Goal: Register for event/course

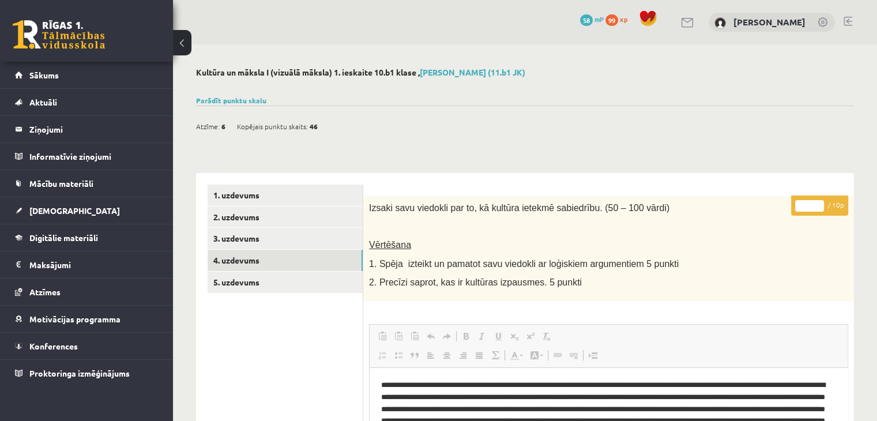
scroll to position [16, 0]
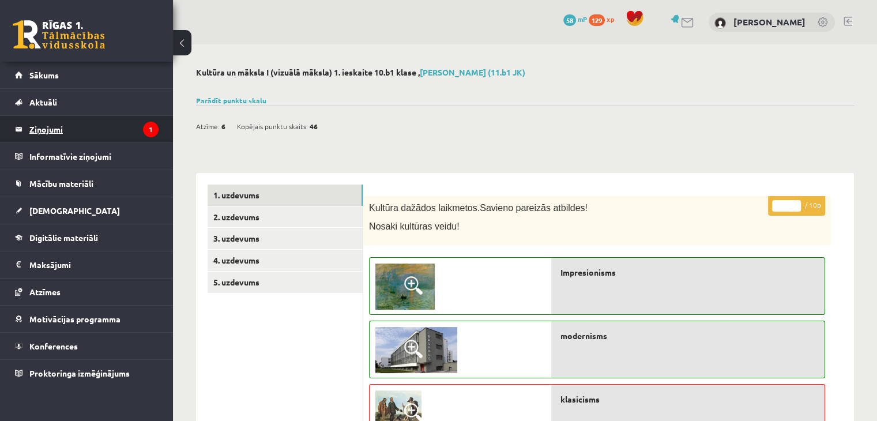
click at [52, 127] on legend "Ziņojumi 1" at bounding box center [93, 129] width 129 height 27
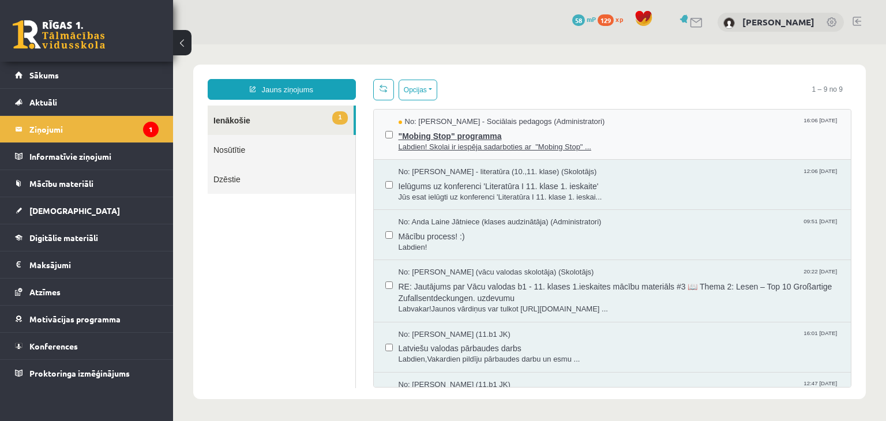
click at [648, 135] on span ""Mobing Stop" programma" at bounding box center [619, 134] width 441 height 14
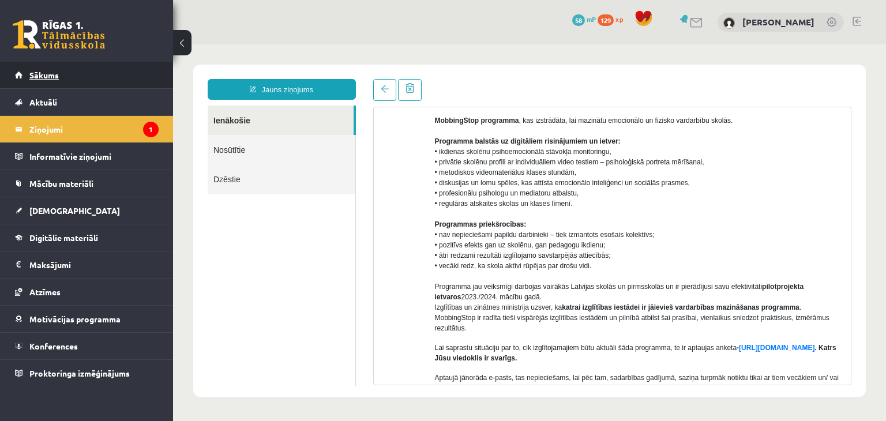
click at [36, 78] on span "Sākums" at bounding box center [43, 75] width 29 height 10
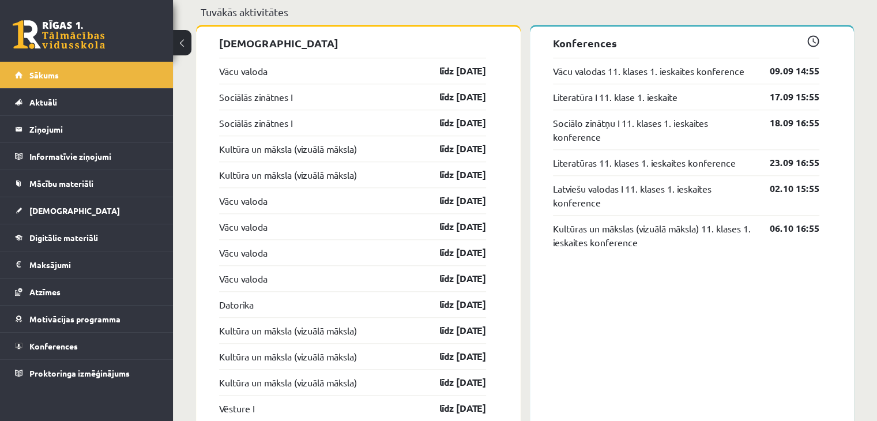
scroll to position [1058, 0]
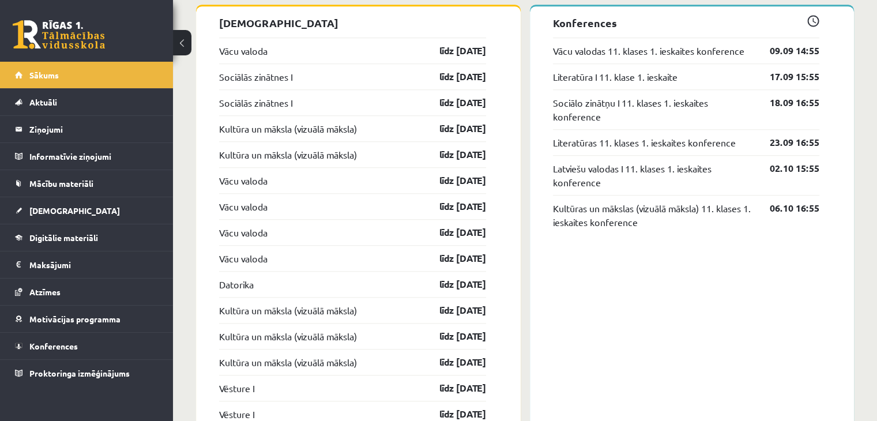
click at [272, 85] on div "Sociālās zinātnes I līdz 30.09.25" at bounding box center [352, 76] width 267 height 26
click at [283, 74] on link "Sociālās zinātnes I" at bounding box center [255, 77] width 73 height 14
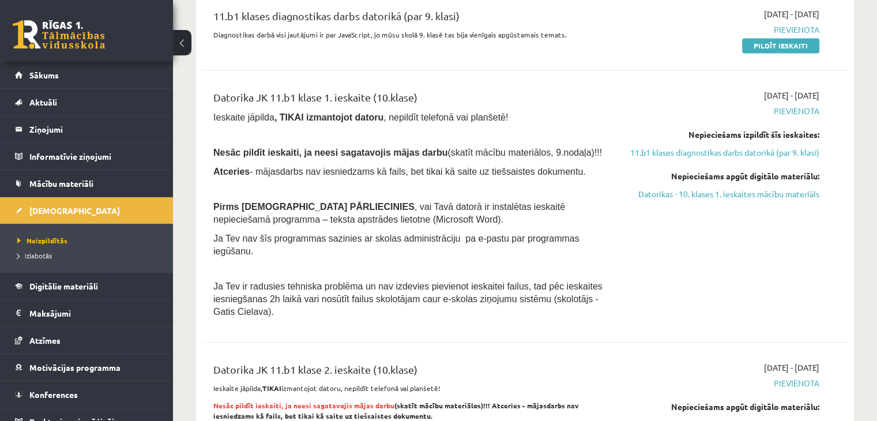
scroll to position [2019, 0]
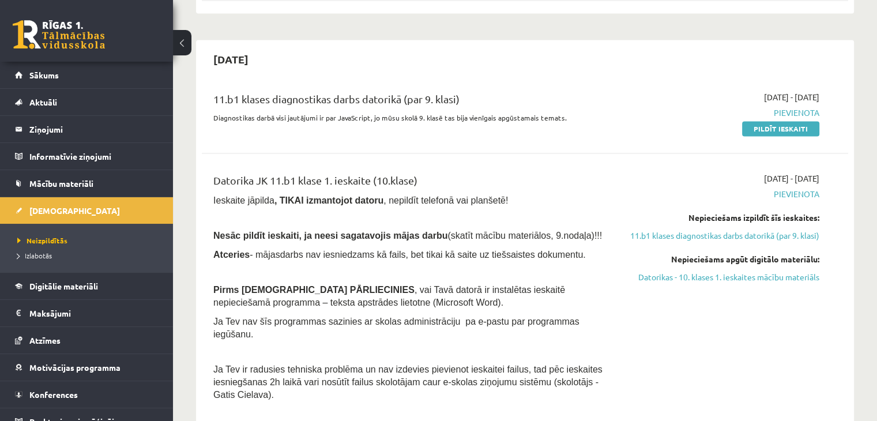
drag, startPoint x: 791, startPoint y: 79, endPoint x: 501, endPoint y: 57, distance: 291.6
click at [791, 121] on link "Pildīt ieskaiti" at bounding box center [780, 128] width 77 height 15
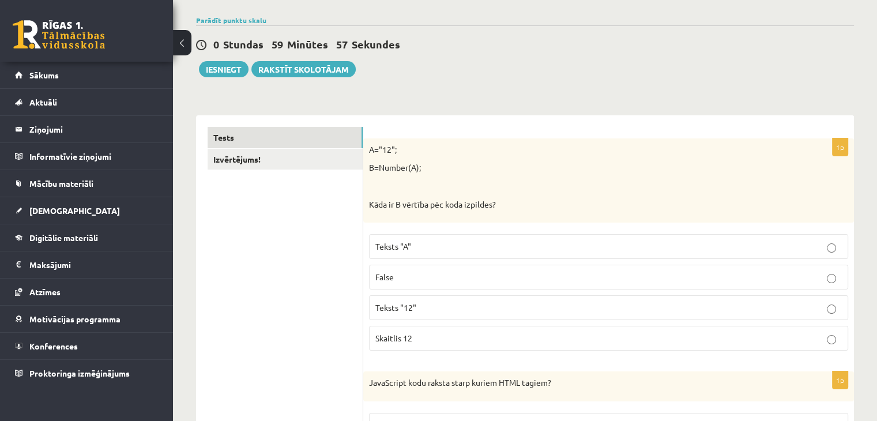
scroll to position [115, 0]
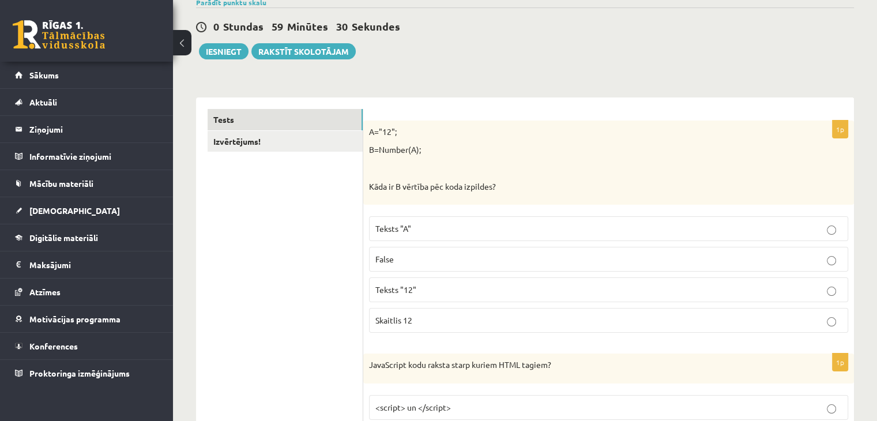
click at [418, 318] on p "Skaitlis 12" at bounding box center [608, 320] width 467 height 12
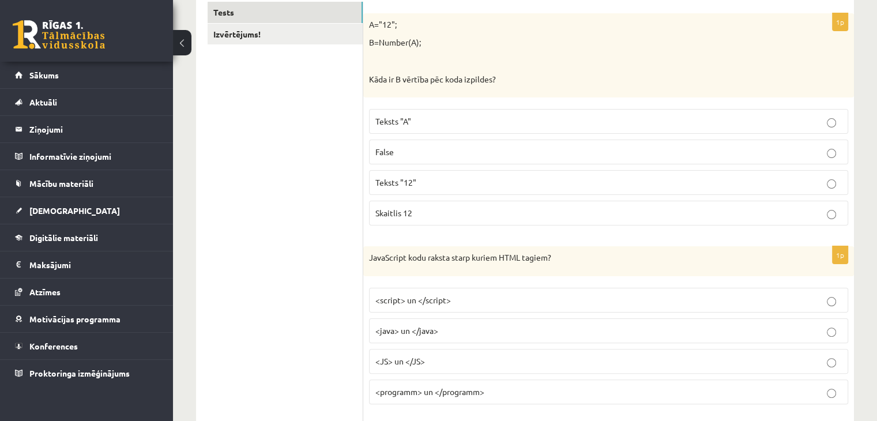
scroll to position [288, 0]
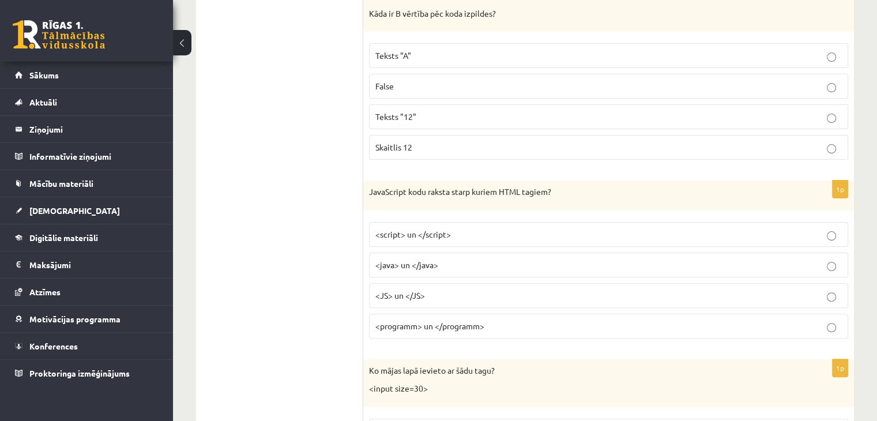
click at [448, 293] on p "<JS> un </JS>" at bounding box center [608, 296] width 467 height 12
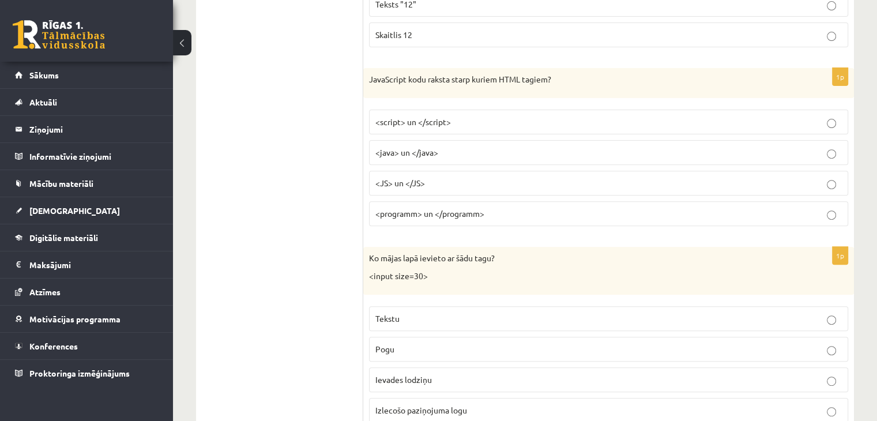
scroll to position [461, 0]
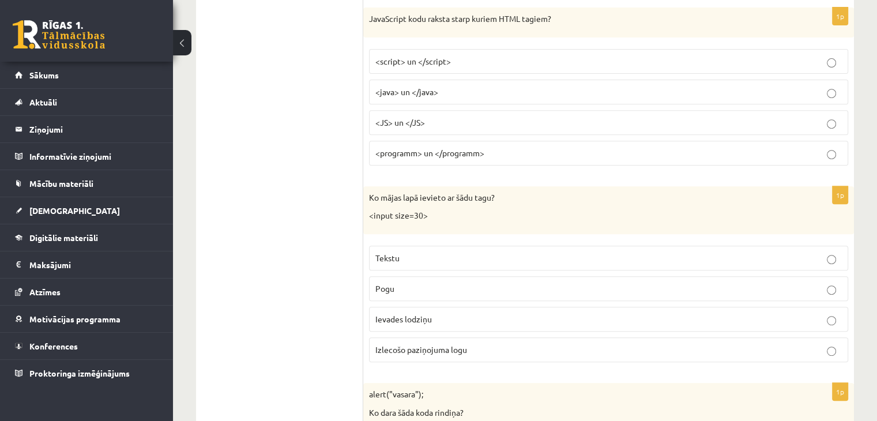
click at [433, 318] on p "Ievades lodziņu" at bounding box center [608, 319] width 467 height 12
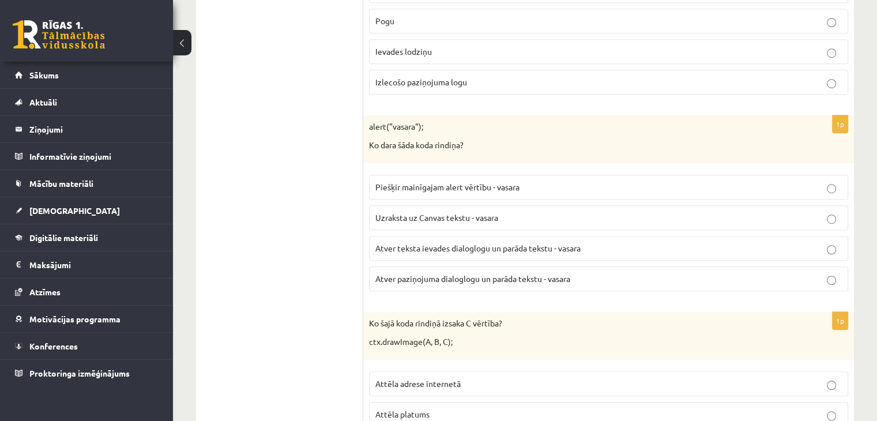
scroll to position [750, 0]
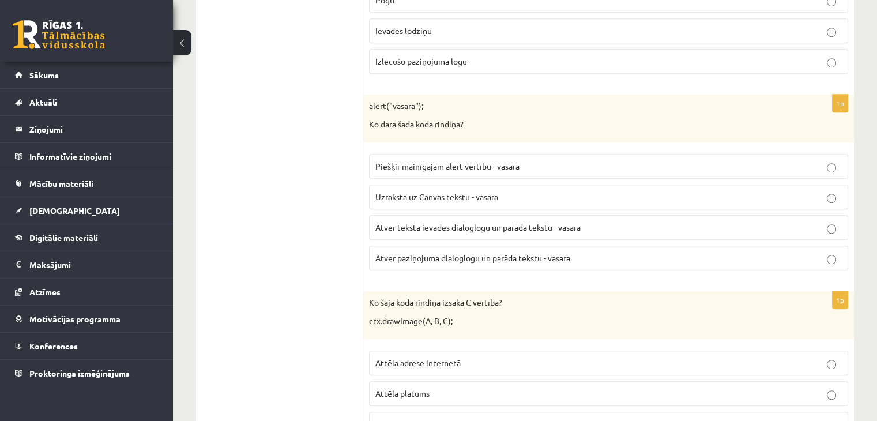
click at [407, 223] on span "Atver teksta ievades dialoglogu un parāda tekstu - vasara" at bounding box center [477, 227] width 205 height 10
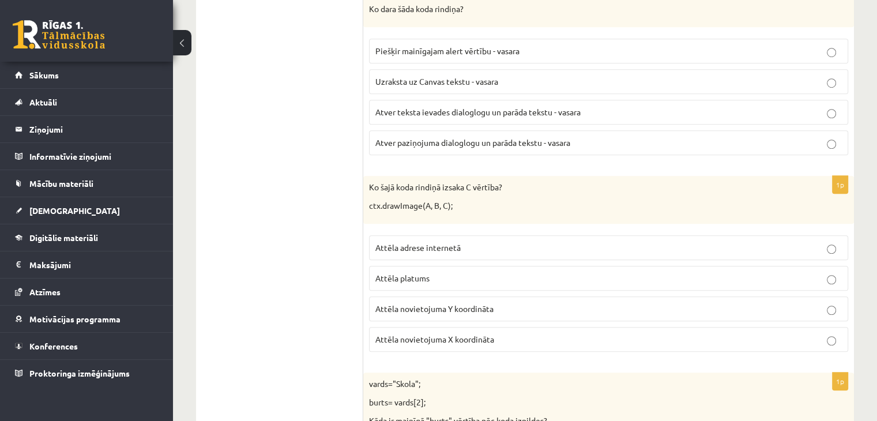
scroll to position [923, 0]
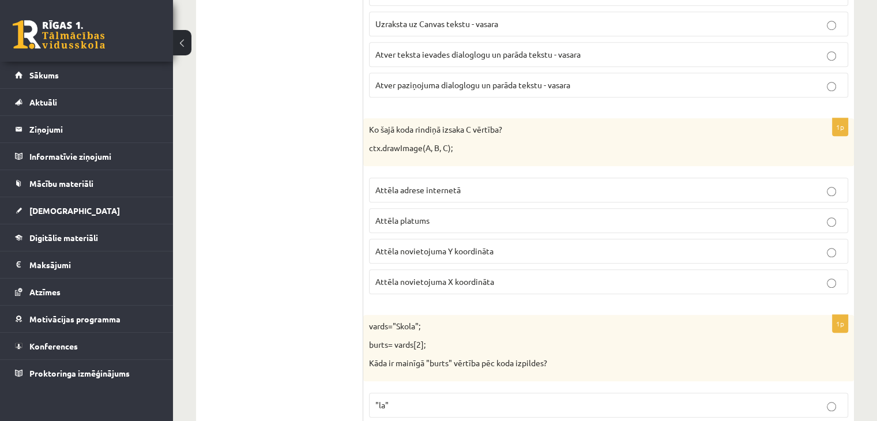
click at [453, 221] on p "Attēla platums" at bounding box center [608, 221] width 467 height 12
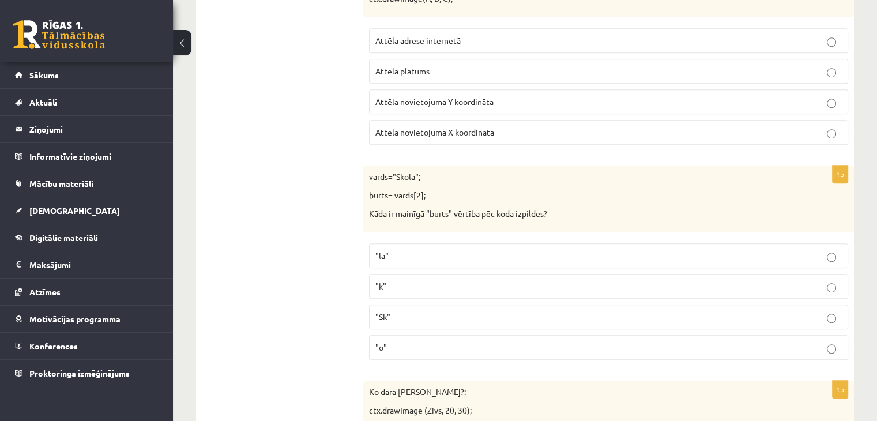
scroll to position [1096, 0]
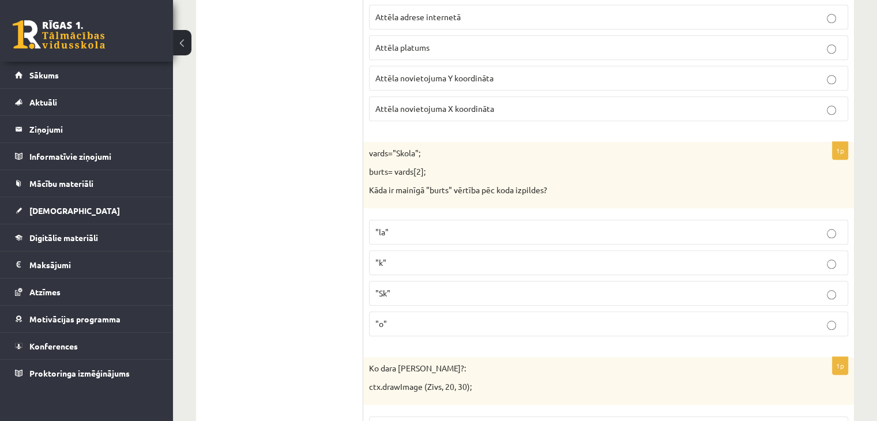
click at [409, 266] on label ""k"" at bounding box center [608, 262] width 479 height 25
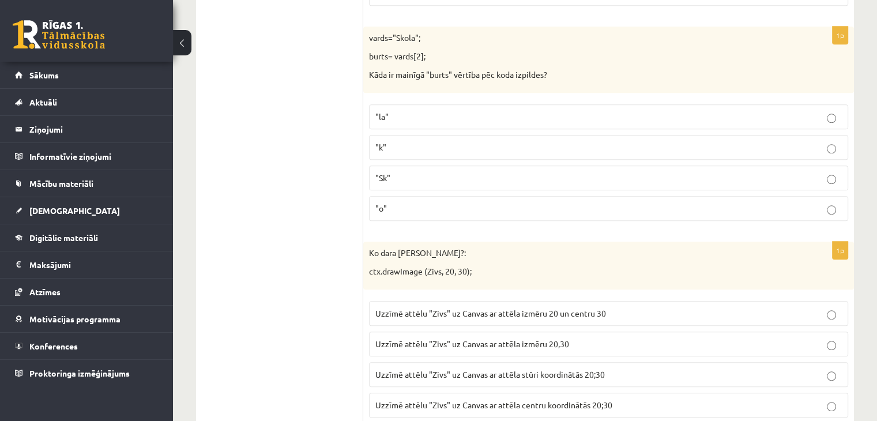
scroll to position [1269, 0]
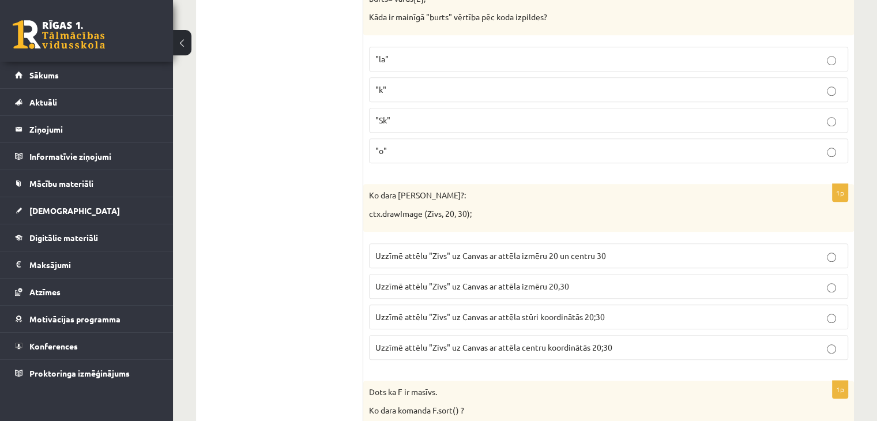
click at [533, 284] on span "Uzzīmē attēlu "Zivs" uz Canvas ar attēla izmēru 20,30" at bounding box center [472, 286] width 194 height 10
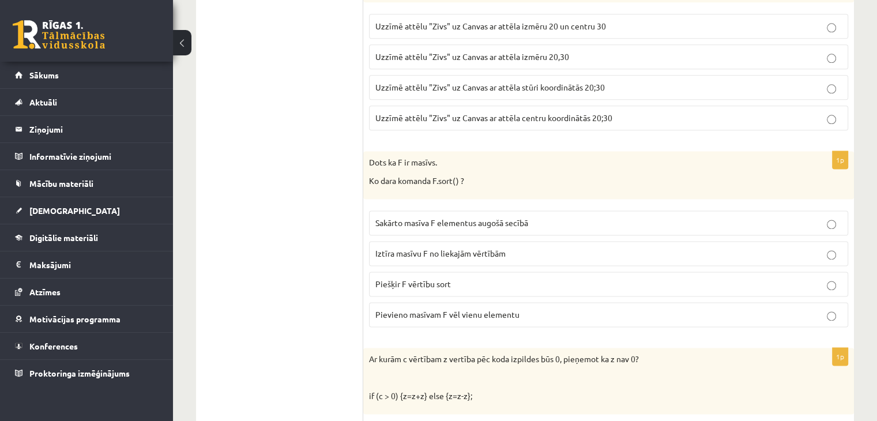
scroll to position [1500, 0]
drag, startPoint x: 483, startPoint y: 215, endPoint x: 489, endPoint y: 210, distance: 7.8
click at [484, 216] on span "Sakārto masīva F elementus augošā secībā" at bounding box center [451, 221] width 153 height 10
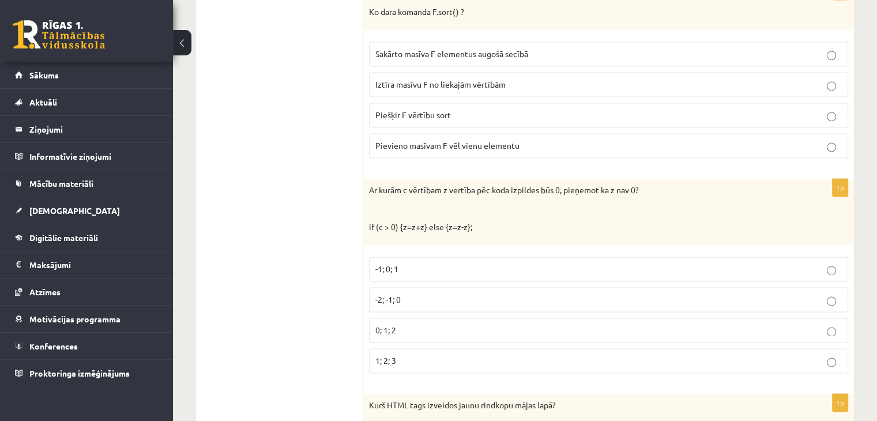
scroll to position [1730, 0]
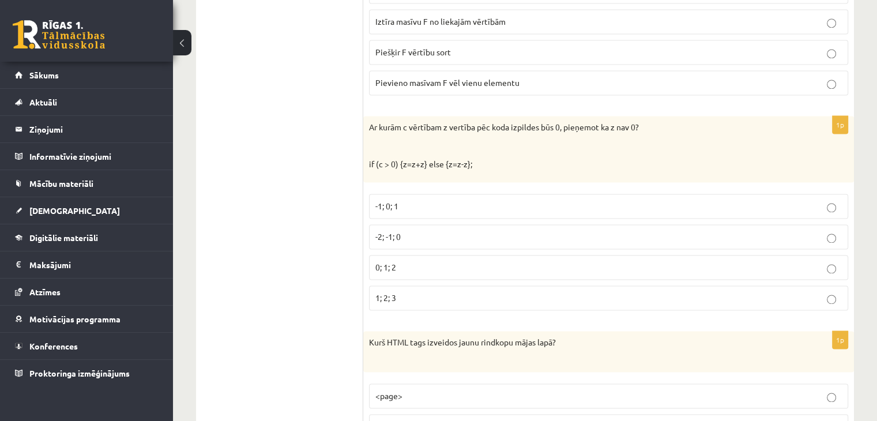
click at [485, 200] on p "-1; 0; 1" at bounding box center [608, 206] width 467 height 12
click at [425, 232] on p "-2; -1; 0" at bounding box center [608, 237] width 467 height 12
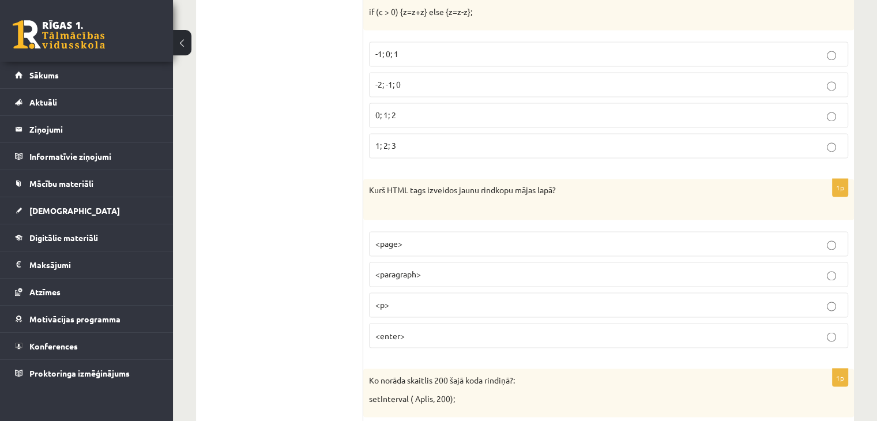
scroll to position [1903, 0]
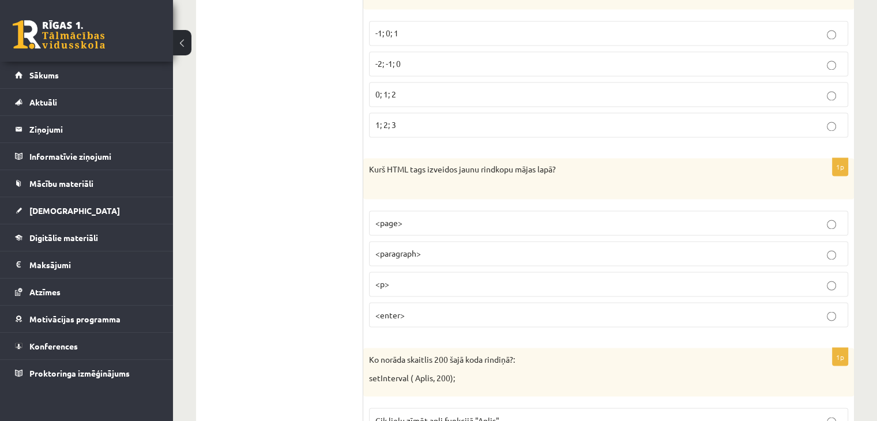
click at [432, 309] on p "<enter>" at bounding box center [608, 315] width 467 height 12
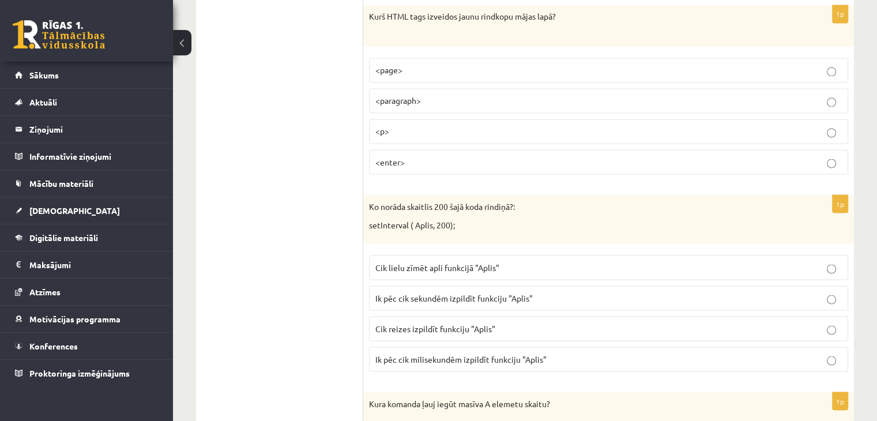
scroll to position [2076, 0]
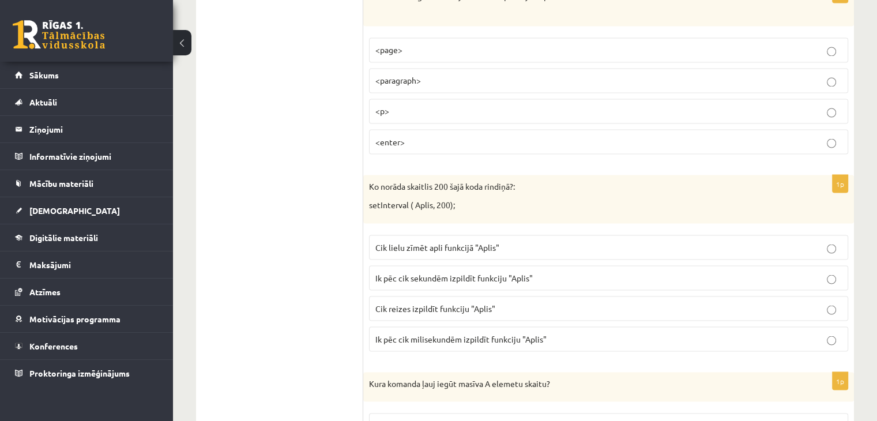
click at [506, 272] on span "Ik pēc cik sekundēm izpildīt funkciju "Aplis"" at bounding box center [453, 277] width 157 height 10
click at [430, 326] on label "Ik pēc cik milisekundēm izpildīt funkciju "Aplis"" at bounding box center [608, 338] width 479 height 25
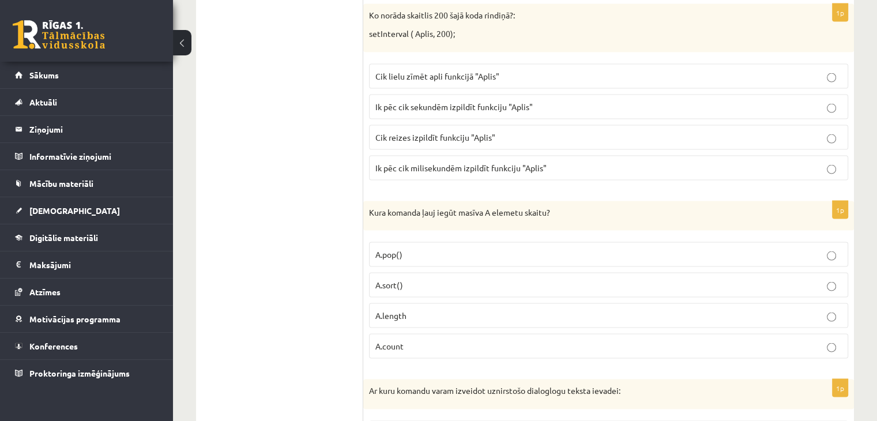
scroll to position [2249, 0]
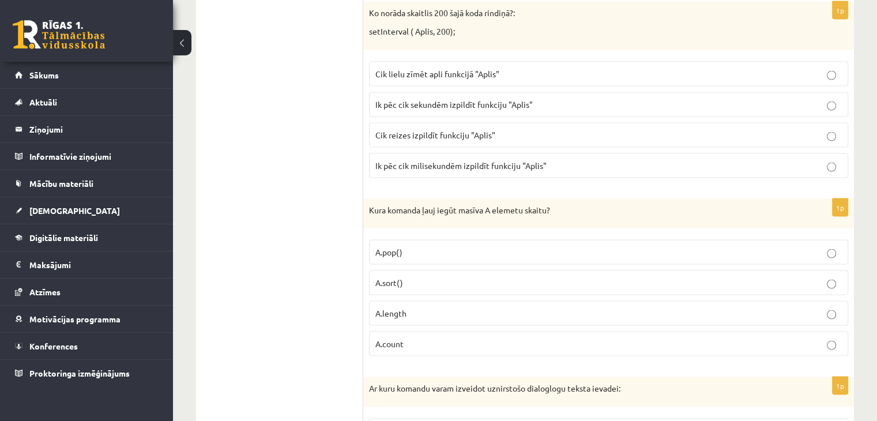
click at [428, 338] on p "A.count" at bounding box center [608, 344] width 467 height 12
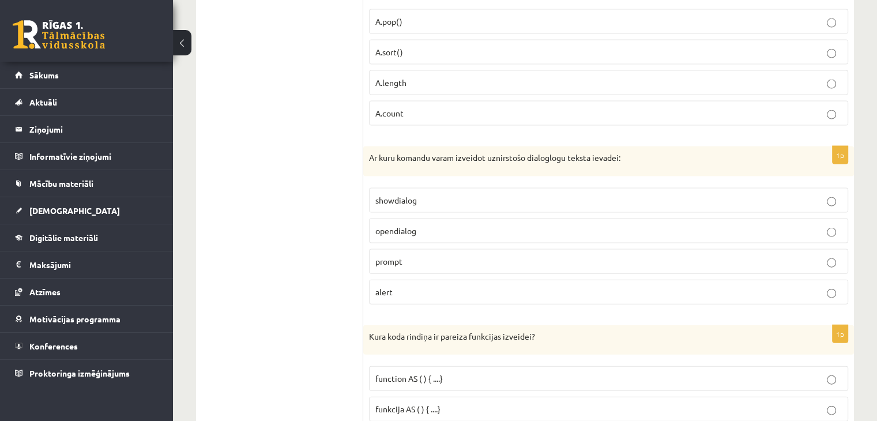
click at [450, 256] on p "prompt" at bounding box center [608, 262] width 467 height 12
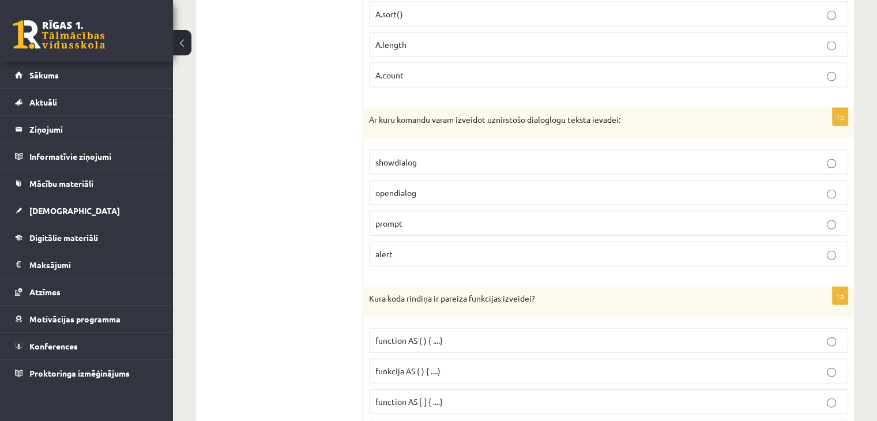
scroll to position [2538, 0]
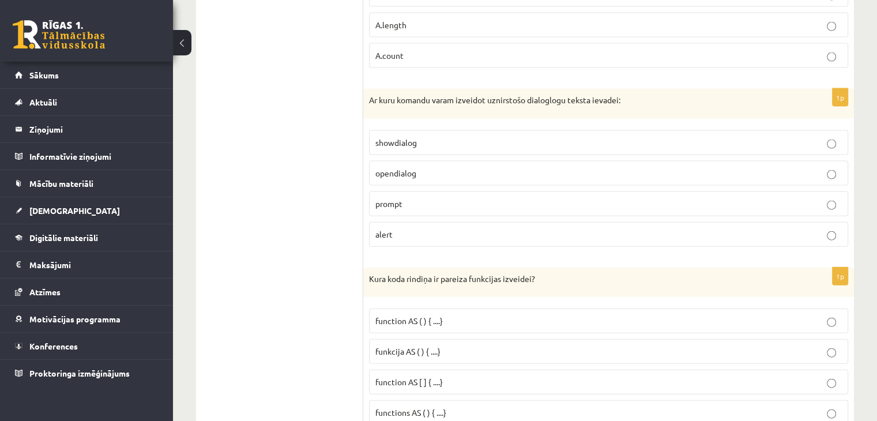
click at [447, 137] on p "showdialog" at bounding box center [608, 143] width 467 height 12
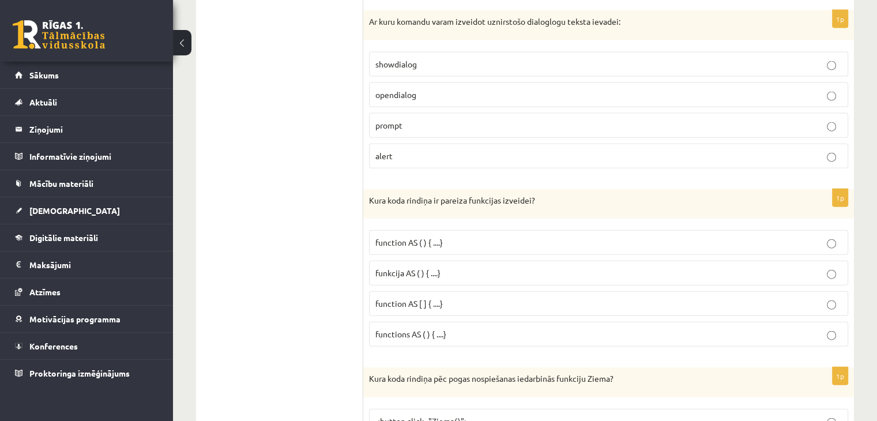
scroll to position [2653, 0]
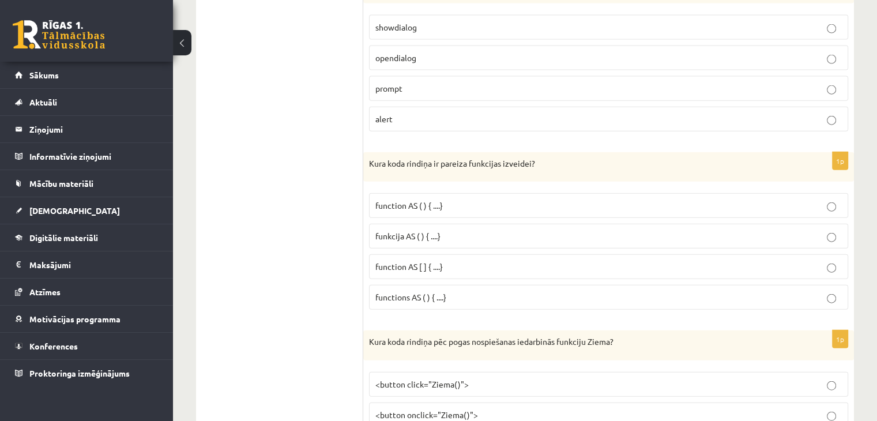
click at [431, 292] on span "functions AS ( ) { ....}" at bounding box center [410, 297] width 71 height 10
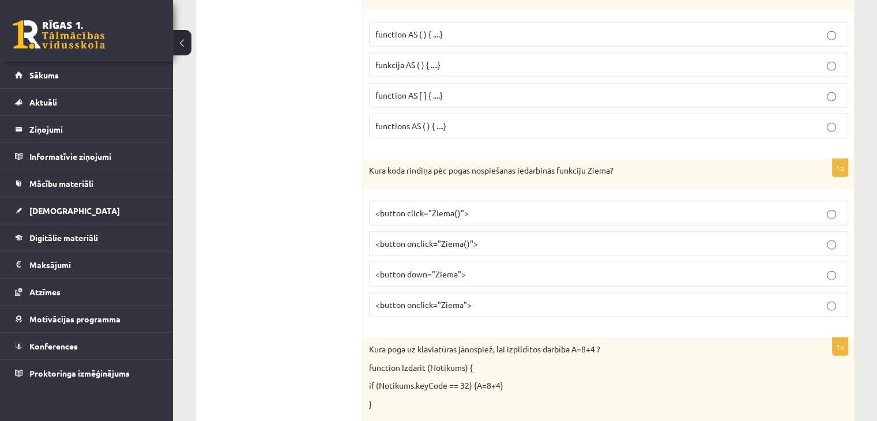
scroll to position [2826, 0]
click at [415, 298] on span "<button onclick="Ziema">" at bounding box center [423, 303] width 96 height 10
click at [425, 205] on p "<button click="Ziema()">" at bounding box center [608, 211] width 467 height 12
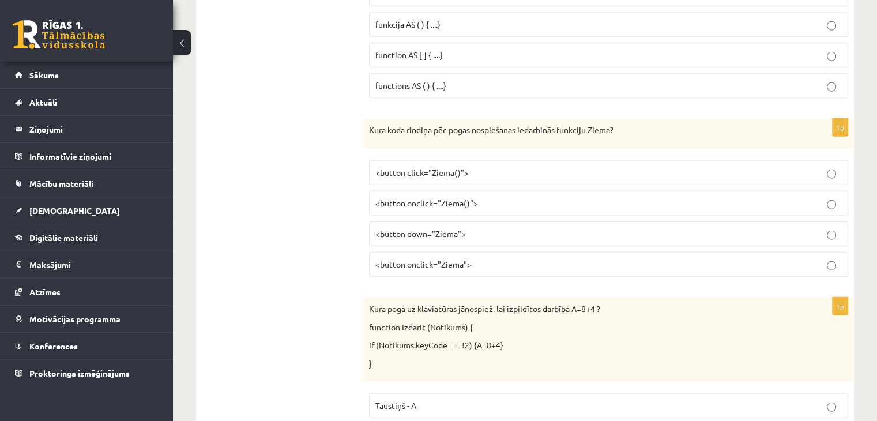
scroll to position [2999, 0]
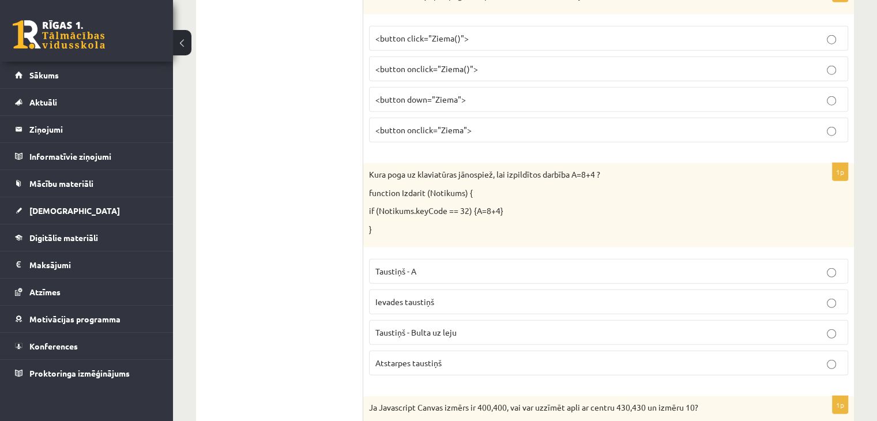
click at [467, 126] on label "<button onclick="Ziema">" at bounding box center [608, 130] width 479 height 25
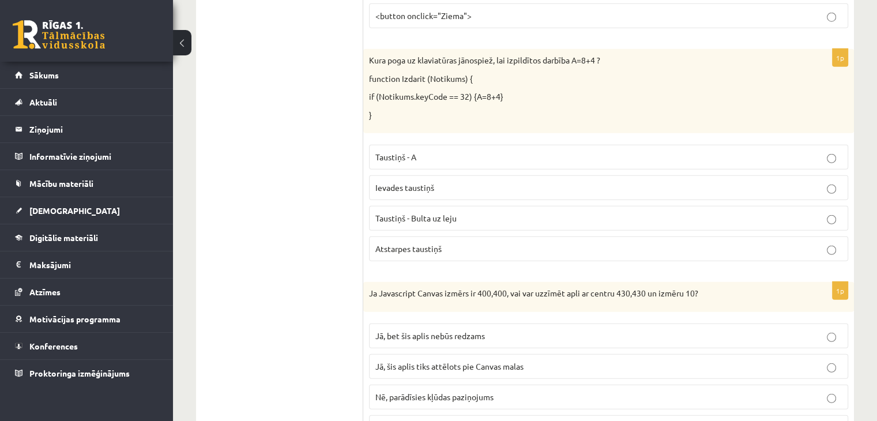
scroll to position [3115, 0]
click at [520, 174] on label "Ievades taustiņš" at bounding box center [608, 186] width 479 height 25
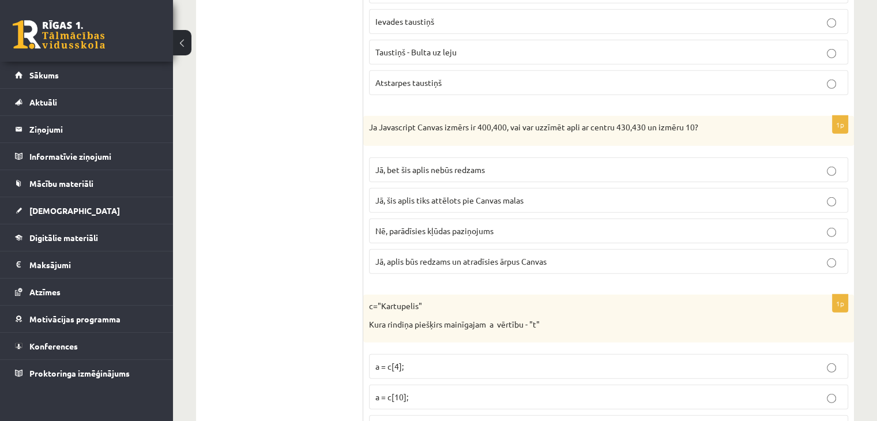
scroll to position [3230, 0]
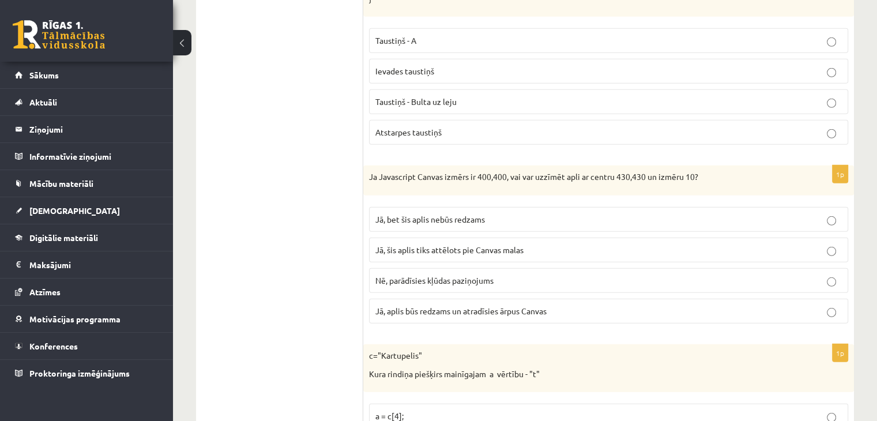
click at [486, 102] on fieldset "Taustiņš - A Ievades taustiņš Taustiņš - Bulta uz leju Atstarpes taustiņš" at bounding box center [608, 85] width 479 height 126
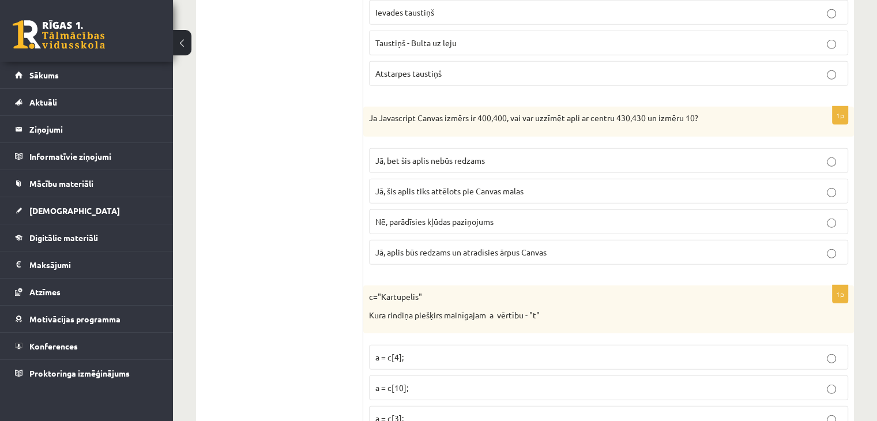
scroll to position [3288, 0]
click at [482, 156] on span "Jā, bet šis aplis nebūs redzams" at bounding box center [430, 161] width 110 height 10
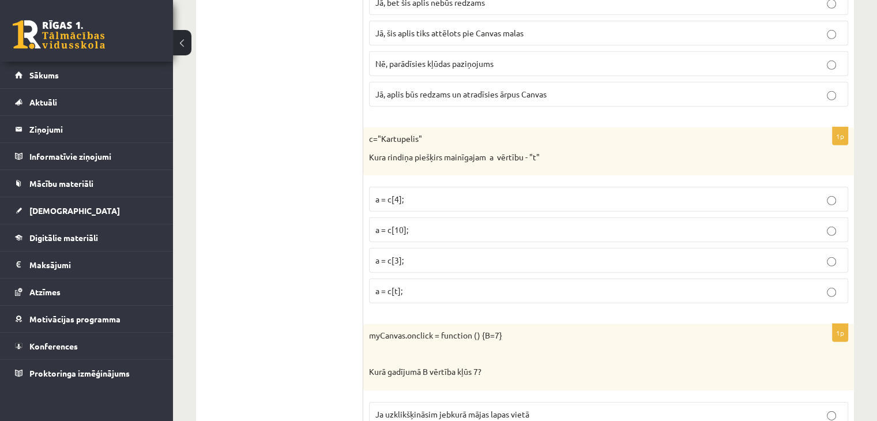
scroll to position [3461, 0]
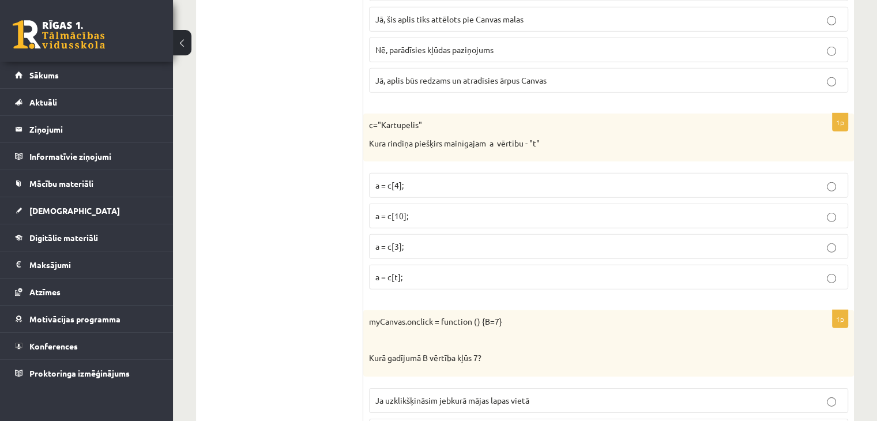
click at [481, 114] on div "c="Kartupelis" Kura rindiņa piešķirs mainīgajam a vērtību - "t"" at bounding box center [608, 138] width 491 height 48
click at [478, 210] on p "a = c[10];" at bounding box center [608, 216] width 467 height 12
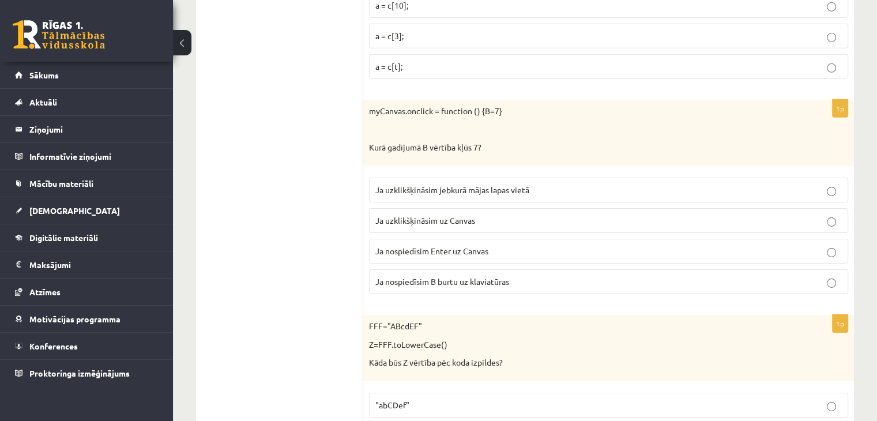
scroll to position [3691, 0]
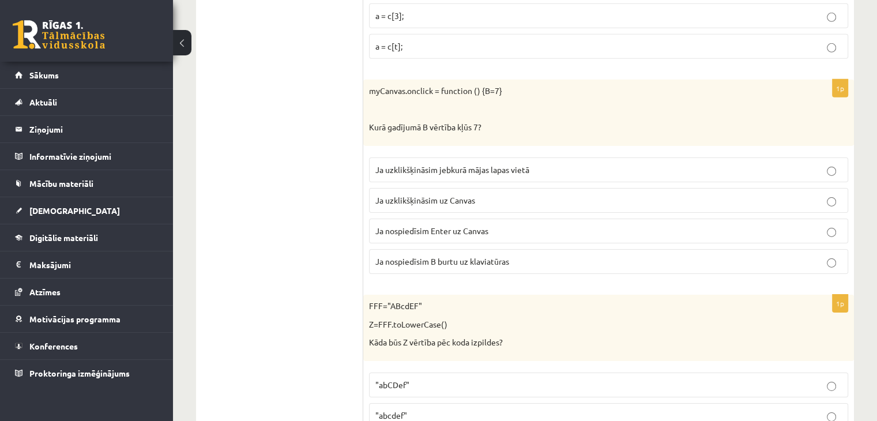
click at [521, 249] on label "Ja nospiedīsim B burtu uz klaviatūras" at bounding box center [608, 261] width 479 height 25
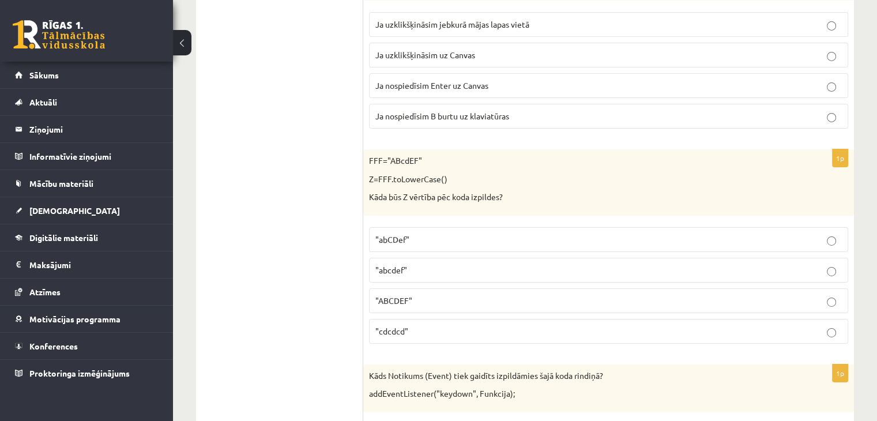
scroll to position [3864, 0]
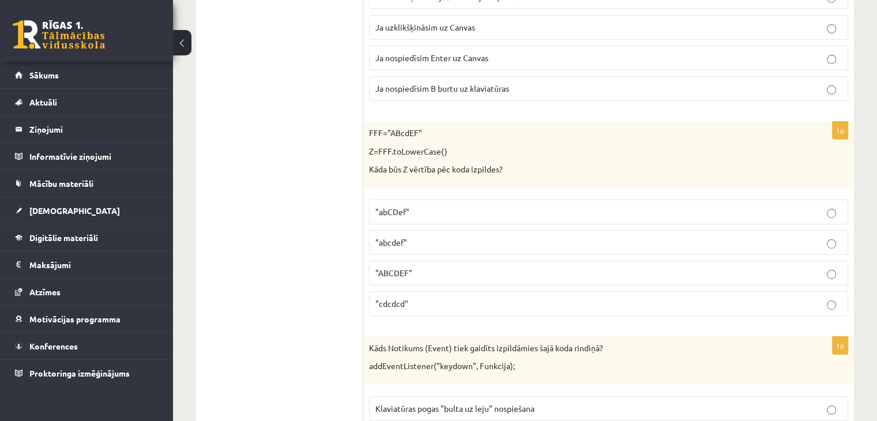
drag, startPoint x: 475, startPoint y: 199, endPoint x: 476, endPoint y: 190, distance: 8.7
click at [476, 206] on p ""abCDef"" at bounding box center [608, 212] width 467 height 12
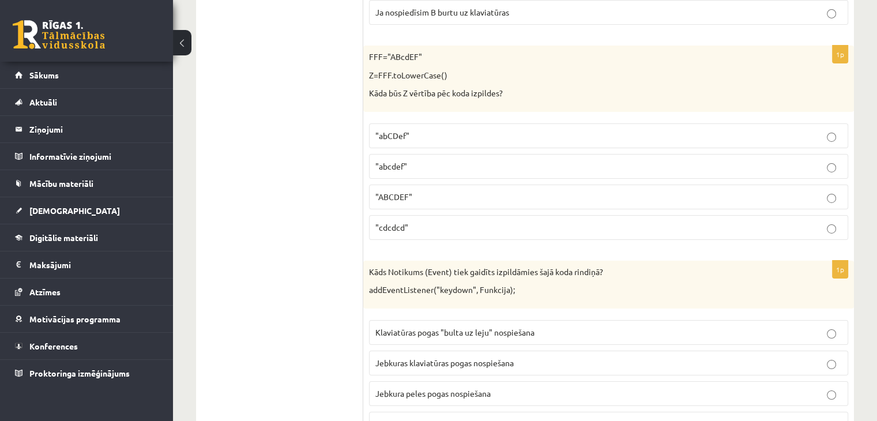
scroll to position [3922, 0]
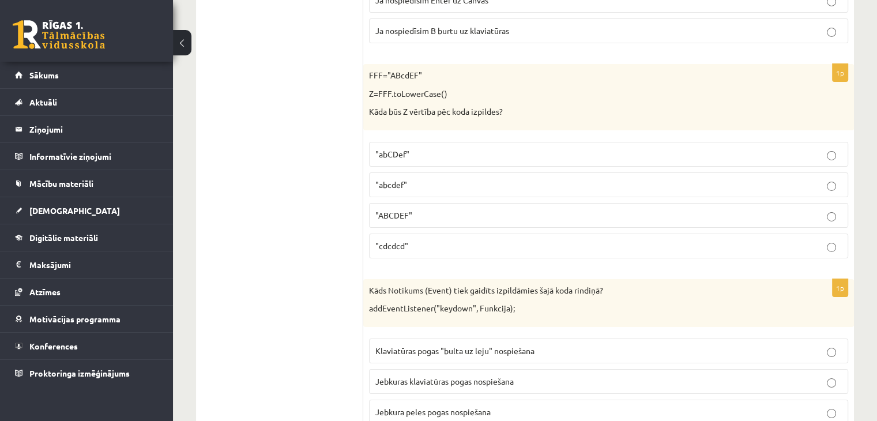
click at [441, 172] on label ""abcdef"" at bounding box center [608, 184] width 479 height 25
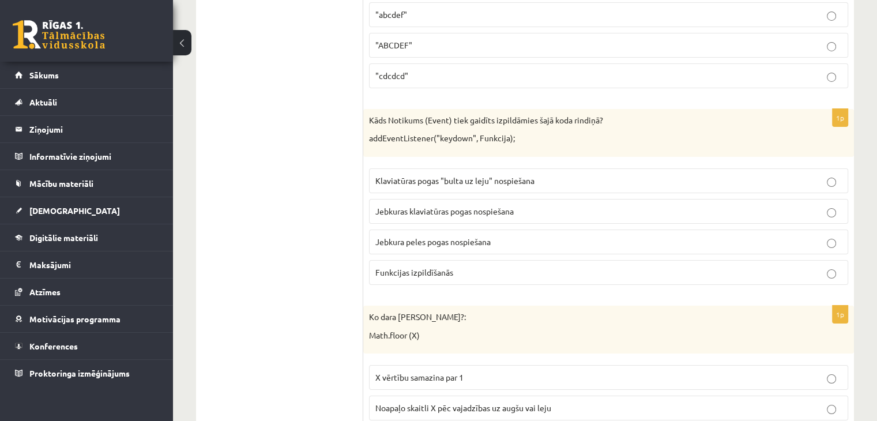
scroll to position [4095, 0]
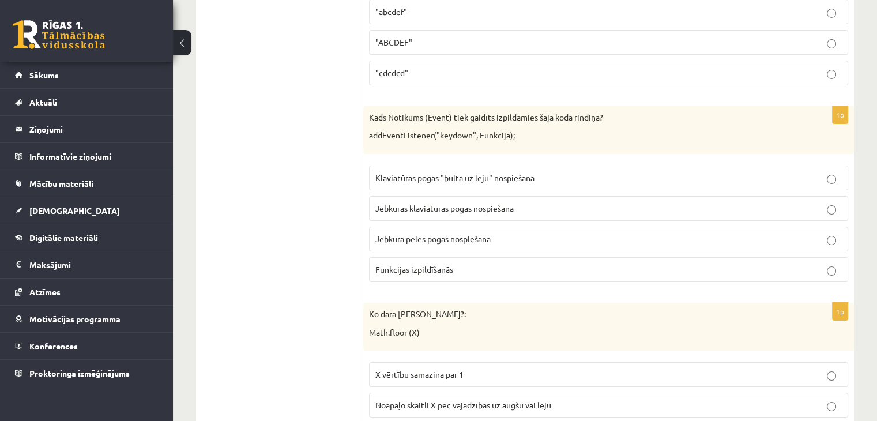
click at [568, 202] on p "Jebkuras klaviatūras pogas nospiešana" at bounding box center [608, 208] width 467 height 12
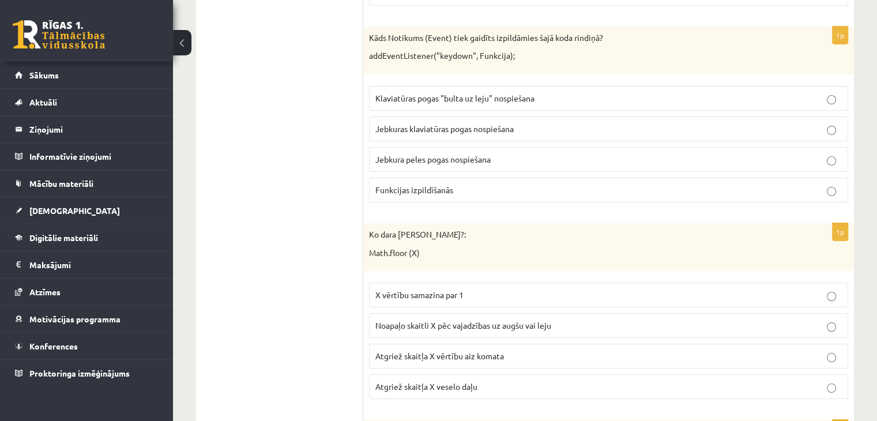
scroll to position [4268, 0]
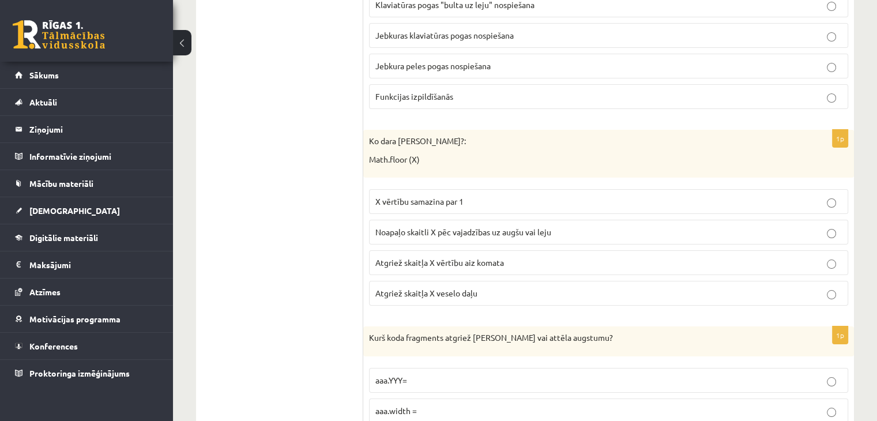
click at [546, 227] on span "Noapaļo skaitli X pēc vajadzības uz augšu vai leju" at bounding box center [463, 232] width 176 height 10
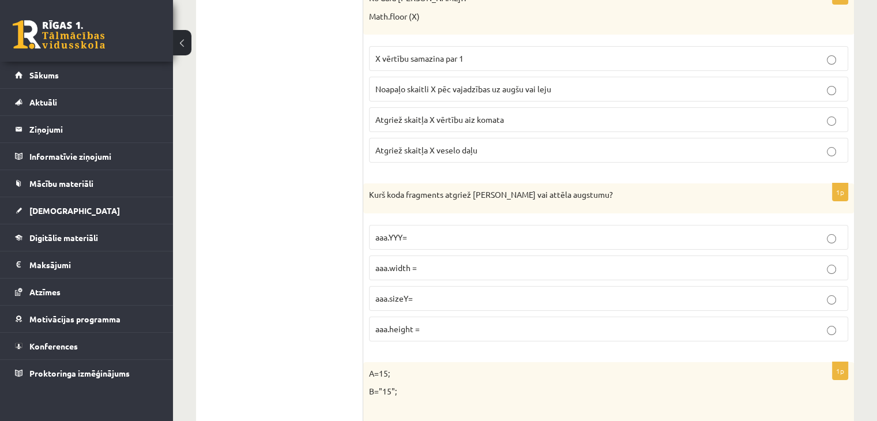
scroll to position [4441, 0]
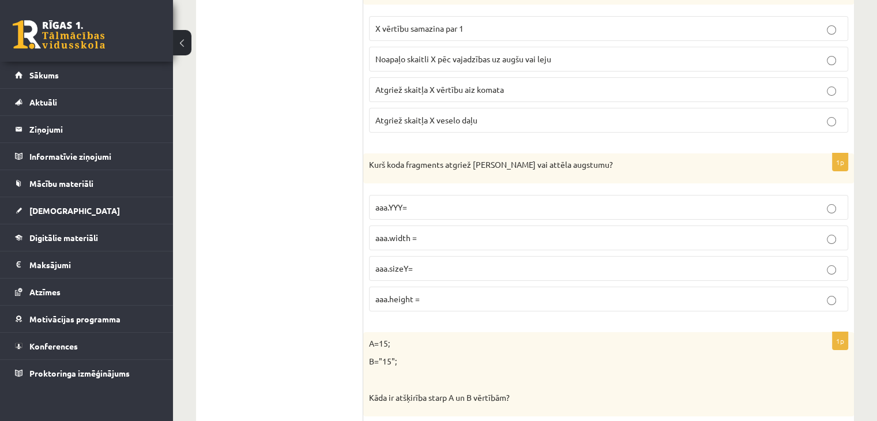
click at [497, 293] on p "aaa.height =" at bounding box center [608, 299] width 467 height 12
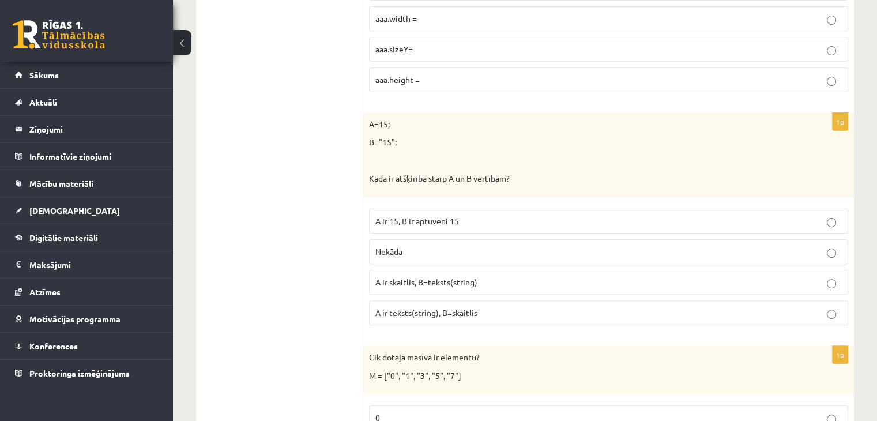
scroll to position [4729, 0]
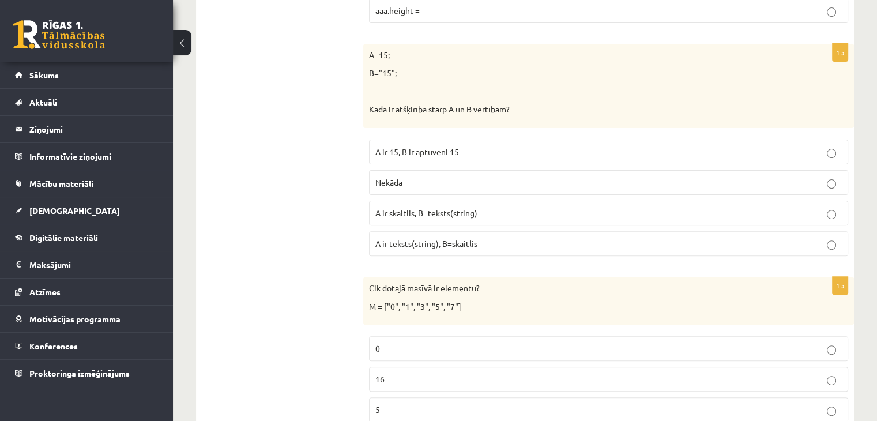
click at [403, 208] on span "A ir skaitlis, B=teksts(string)" at bounding box center [426, 213] width 102 height 10
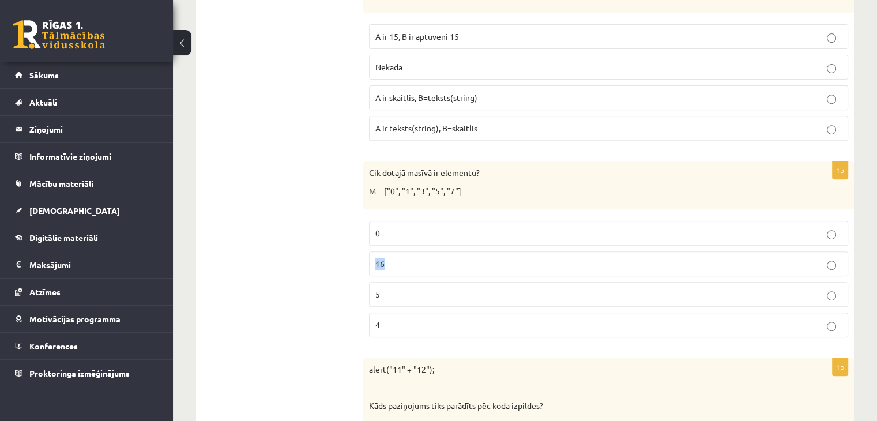
drag, startPoint x: 490, startPoint y: 219, endPoint x: 483, endPoint y: 236, distance: 18.4
click at [490, 232] on fieldset "0 16 5 4" at bounding box center [608, 278] width 479 height 126
click at [479, 258] on p "16" at bounding box center [608, 264] width 467 height 12
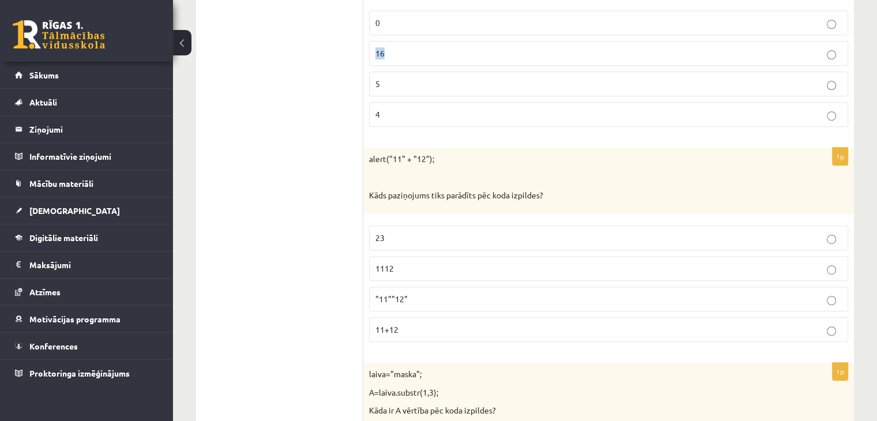
scroll to position [5075, 0]
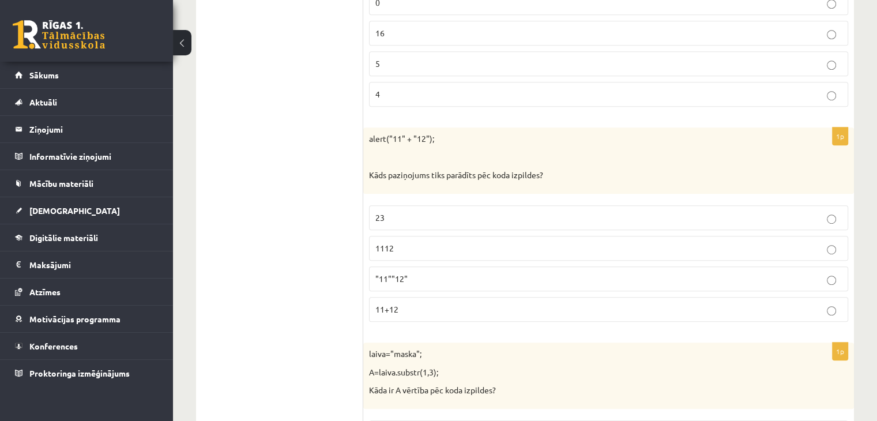
click at [441, 303] on p "11+12" at bounding box center [608, 309] width 467 height 12
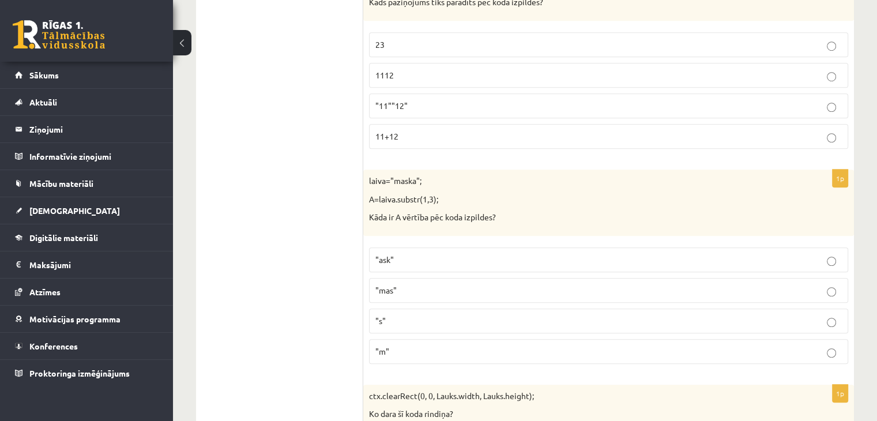
scroll to position [5306, 0]
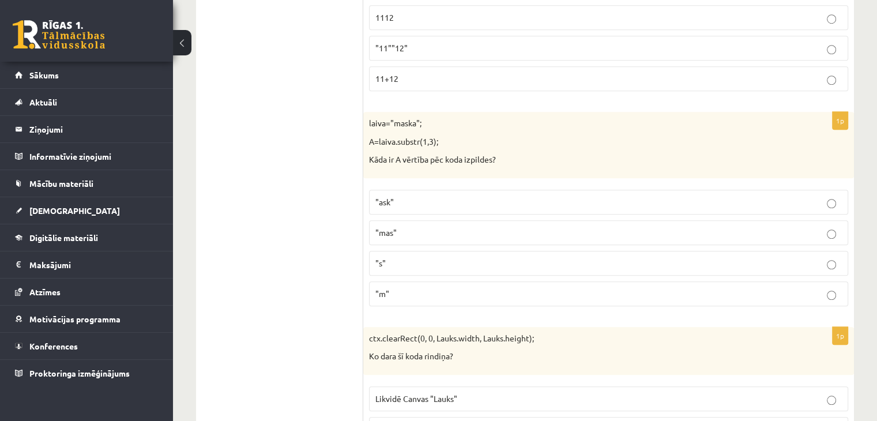
click at [478, 227] on p ""mas"" at bounding box center [608, 233] width 467 height 12
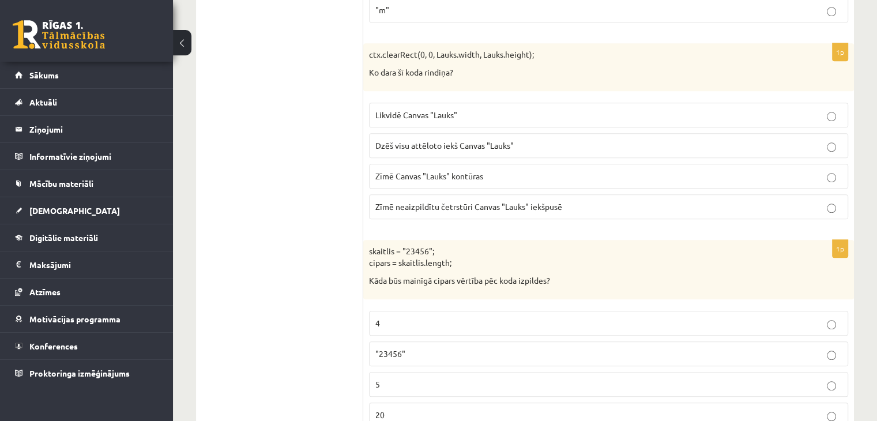
scroll to position [5532, 0]
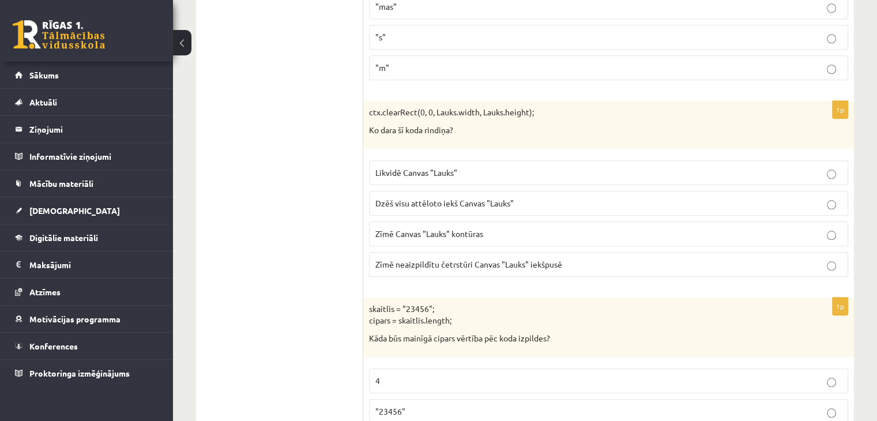
drag, startPoint x: 662, startPoint y: 115, endPoint x: 664, endPoint y: 108, distance: 7.3
click at [666, 109] on div "ctx.clearRect(0, 0, Lauks.width, Lauks.height); Ko dara šī koda rindiņa?" at bounding box center [608, 125] width 491 height 48
click at [627, 252] on label "Zīmē neaizpildītu četrstūri Canvas "Lauks" iekšpusē" at bounding box center [608, 264] width 479 height 25
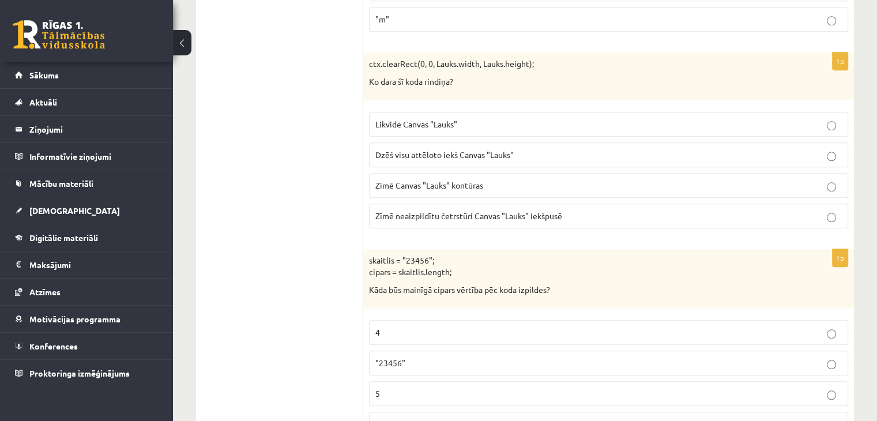
scroll to position [5763, 0]
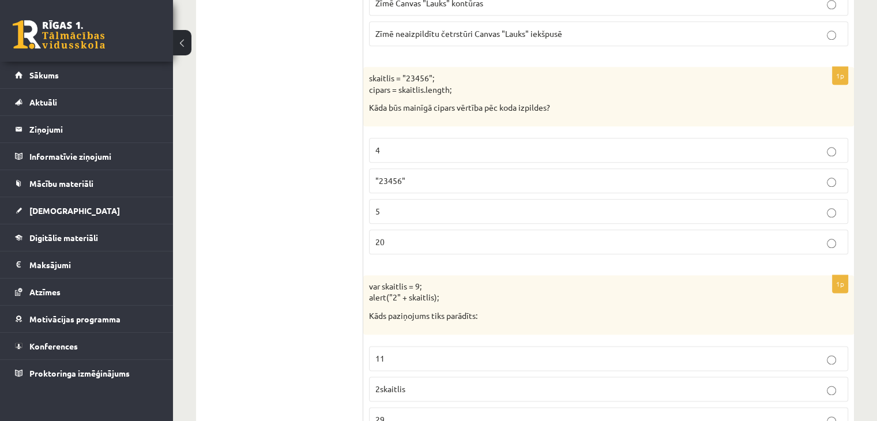
click at [511, 175] on p ""23456"" at bounding box center [608, 181] width 467 height 12
click at [505, 205] on p "5" at bounding box center [608, 211] width 467 height 12
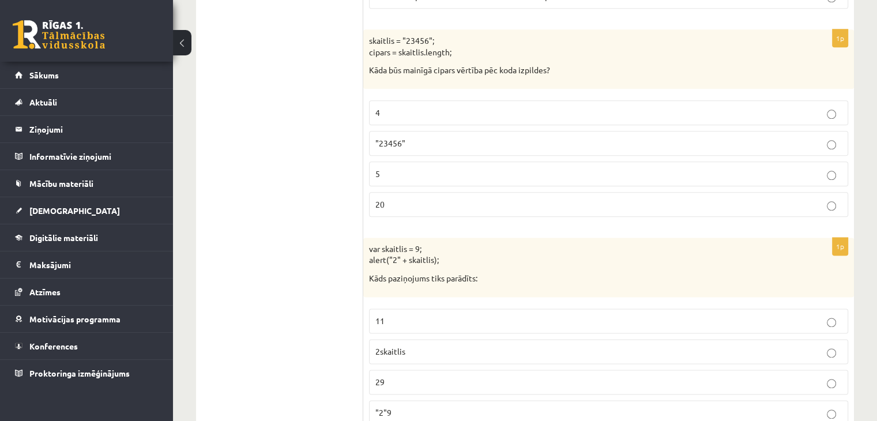
scroll to position [5821, 0]
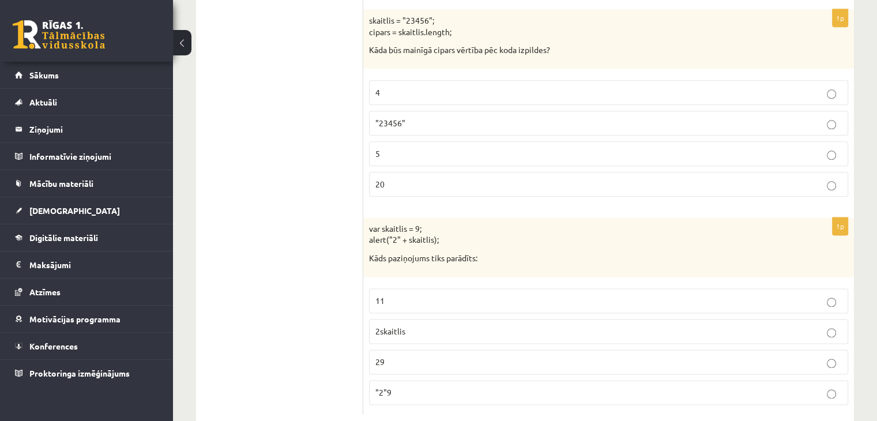
click at [457, 386] on p ""2"9" at bounding box center [608, 392] width 467 height 12
click at [452, 356] on p "29" at bounding box center [608, 362] width 467 height 12
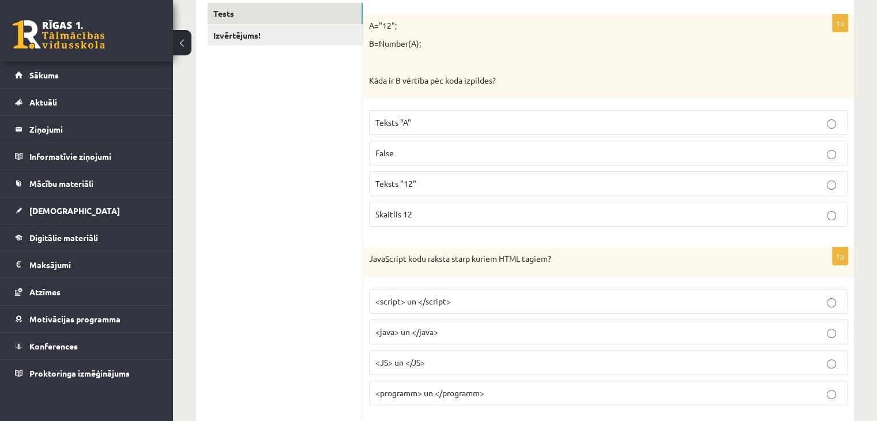
scroll to position [0, 0]
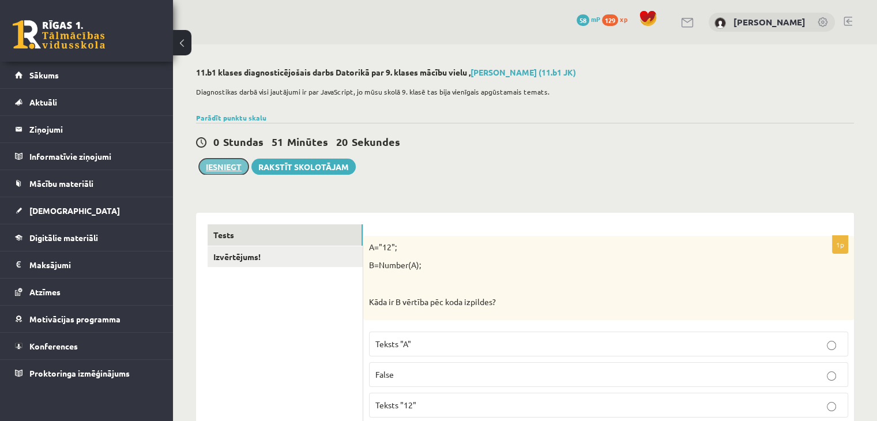
click at [227, 168] on button "Iesniegt" at bounding box center [224, 167] width 50 height 16
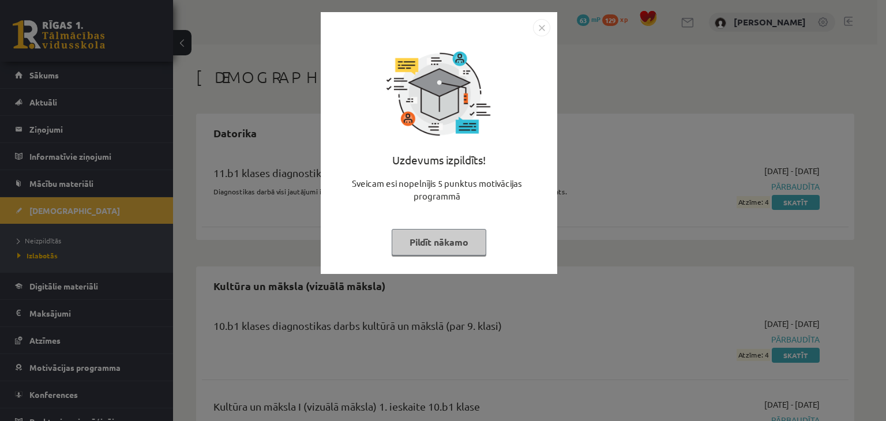
click at [442, 243] on button "Pildīt nākamo" at bounding box center [439, 242] width 95 height 27
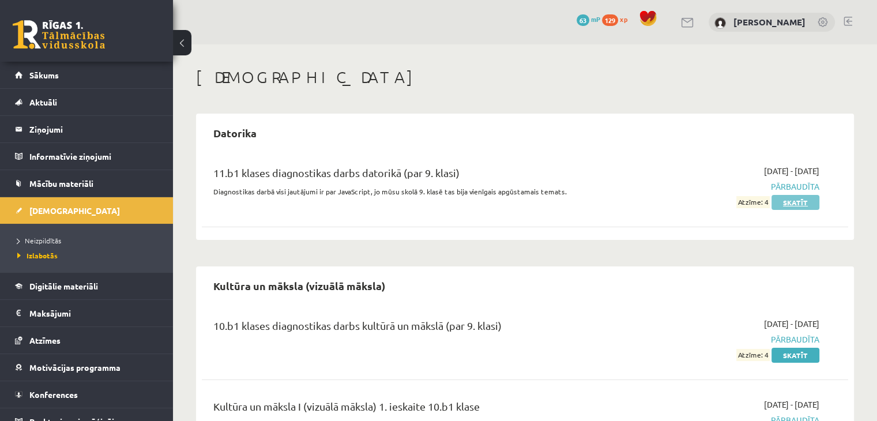
click at [792, 203] on link "Skatīt" at bounding box center [796, 202] width 48 height 15
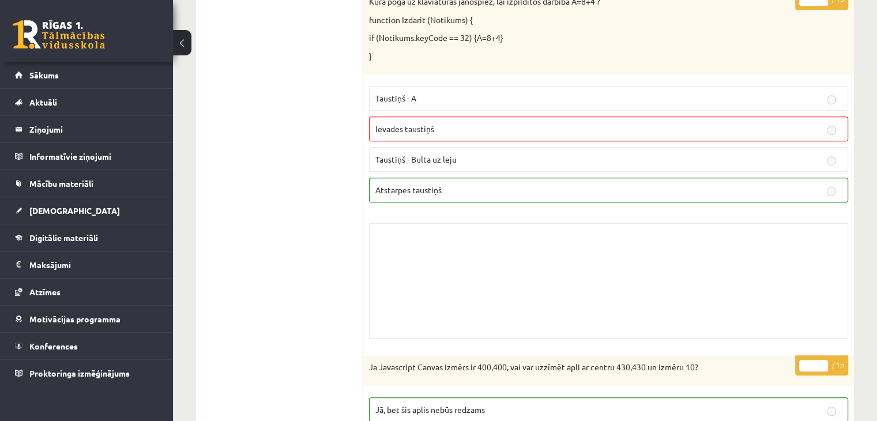
scroll to position [4902, 0]
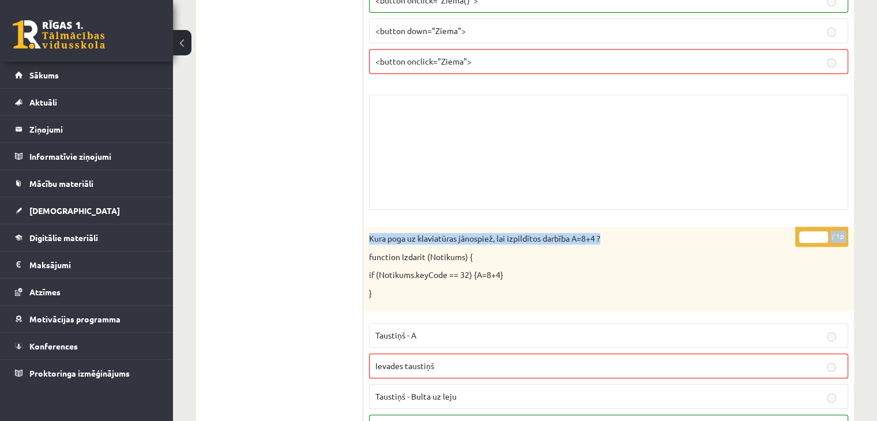
drag, startPoint x: 875, startPoint y: 216, endPoint x: 884, endPoint y: 146, distance: 69.8
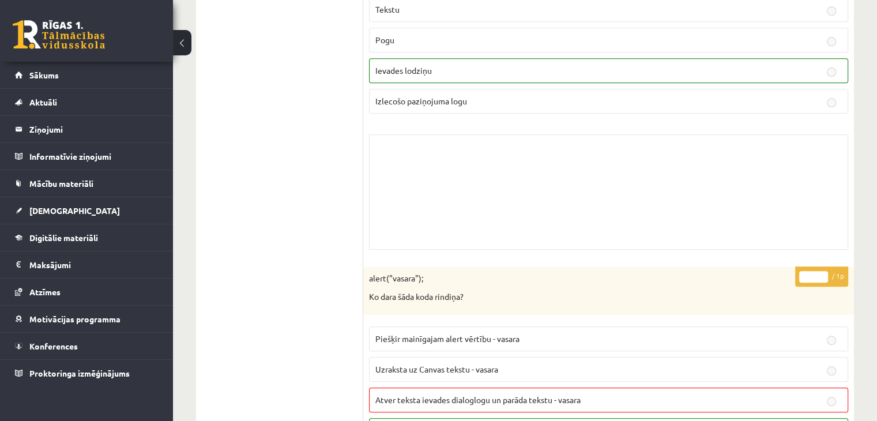
scroll to position [0, 0]
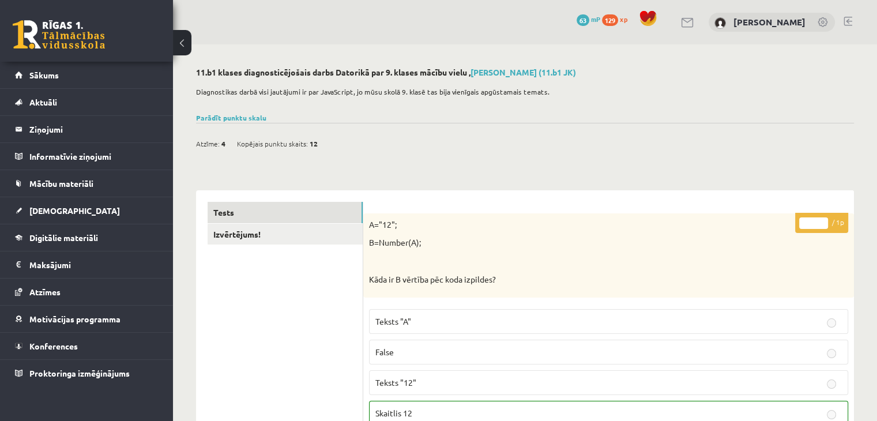
click at [47, 76] on span "Sākums" at bounding box center [43, 75] width 29 height 10
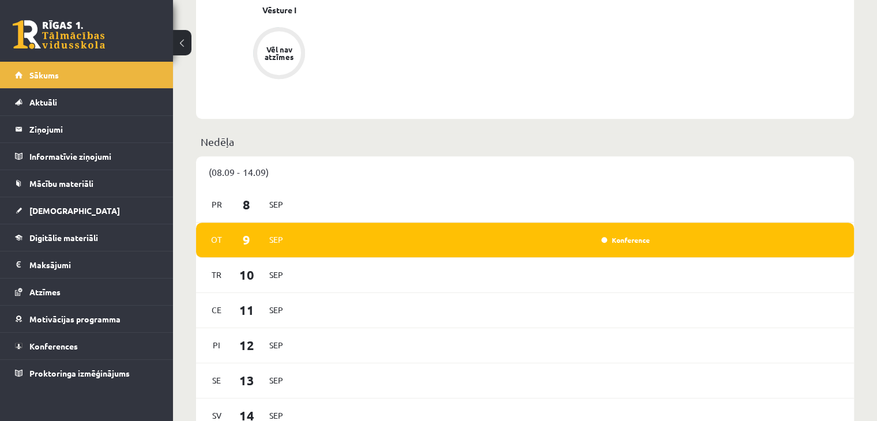
scroll to position [404, 0]
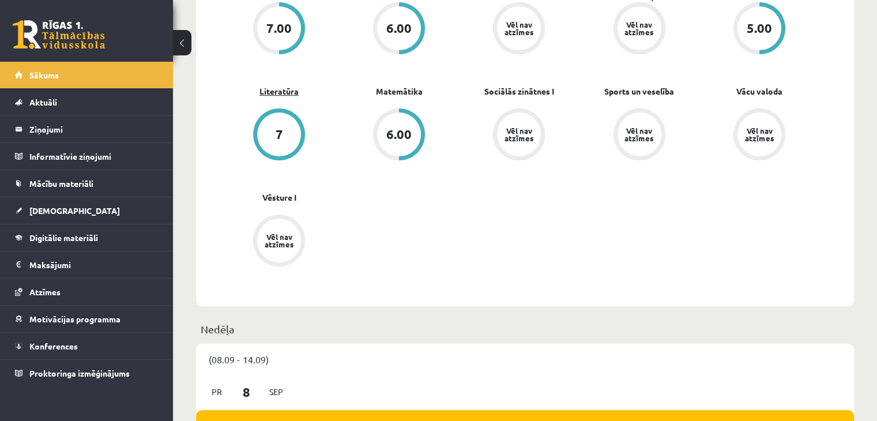
click at [281, 96] on link "Literatūra" at bounding box center [279, 91] width 39 height 12
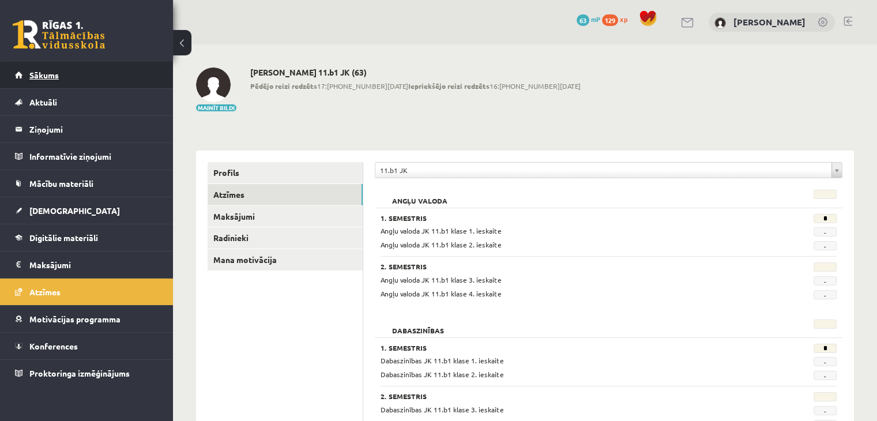
click at [50, 76] on span "Sākums" at bounding box center [43, 75] width 29 height 10
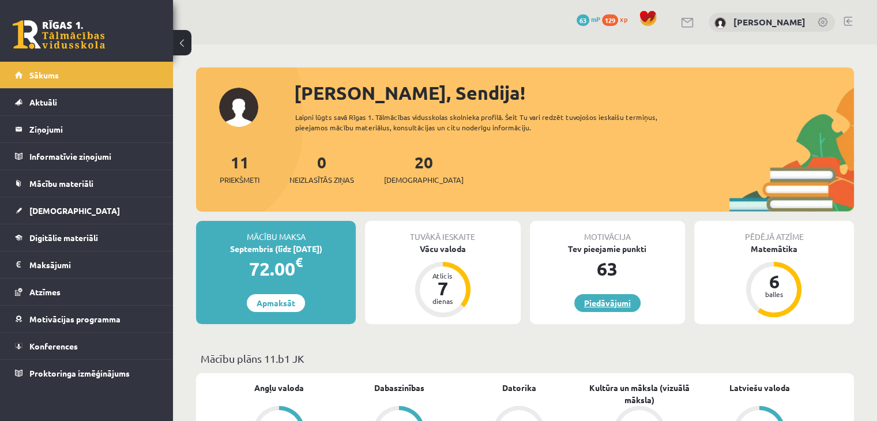
click at [604, 300] on link "Piedāvājumi" at bounding box center [607, 303] width 66 height 18
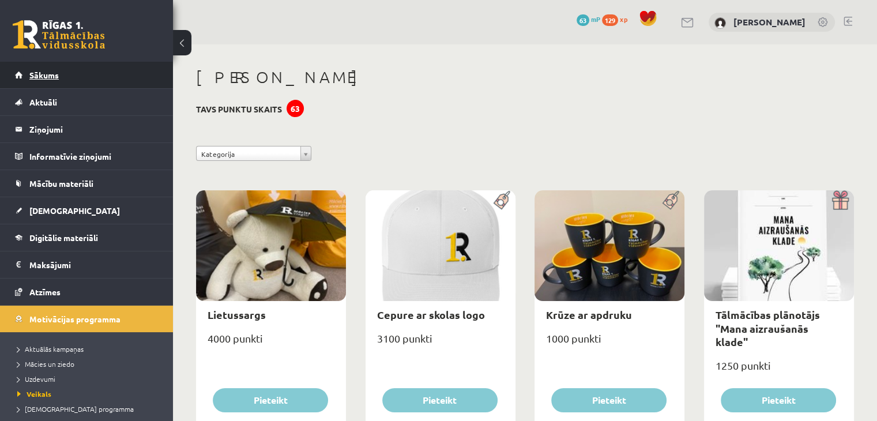
click at [46, 76] on span "Sākums" at bounding box center [43, 75] width 29 height 10
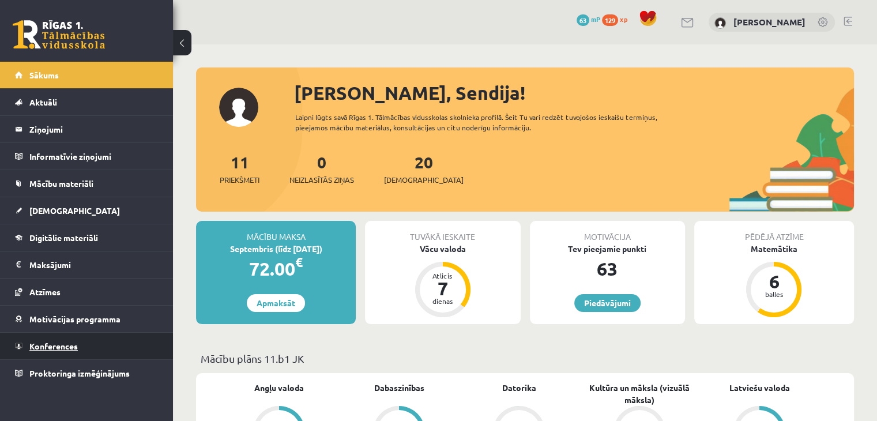
click at [46, 346] on span "Konferences" at bounding box center [53, 346] width 48 height 10
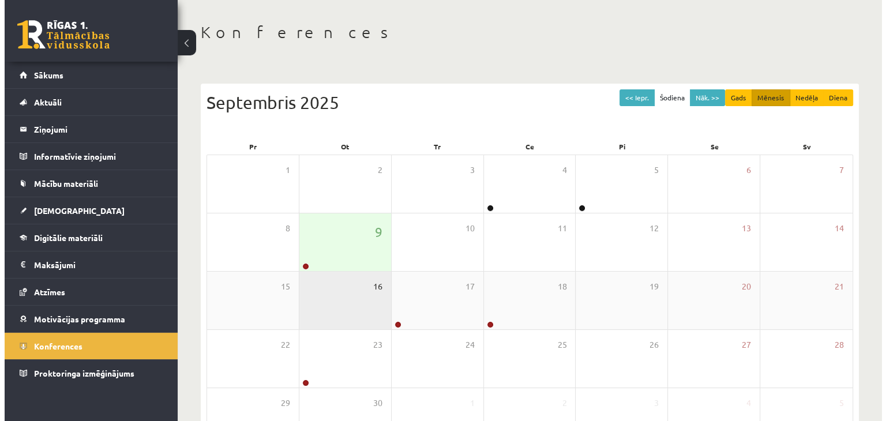
scroll to position [115, 0]
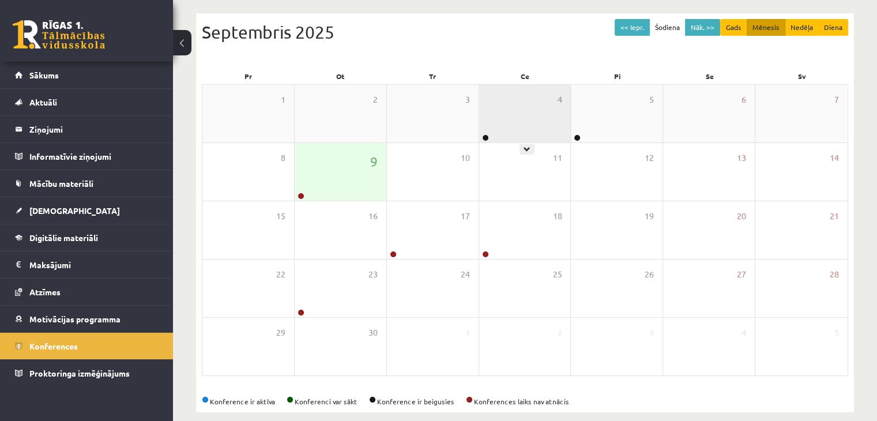
click at [508, 113] on div "4" at bounding box center [525, 114] width 92 height 58
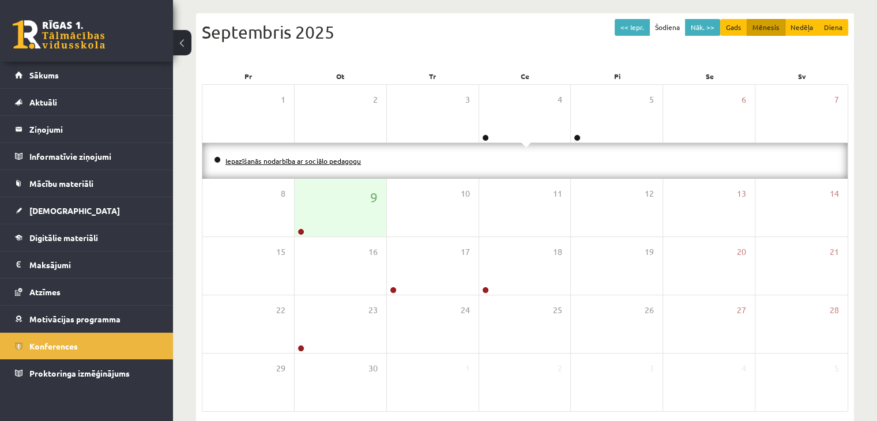
click at [330, 163] on link "Iepazīšanās nodarbība ar sociālo pedagogu" at bounding box center [294, 160] width 136 height 9
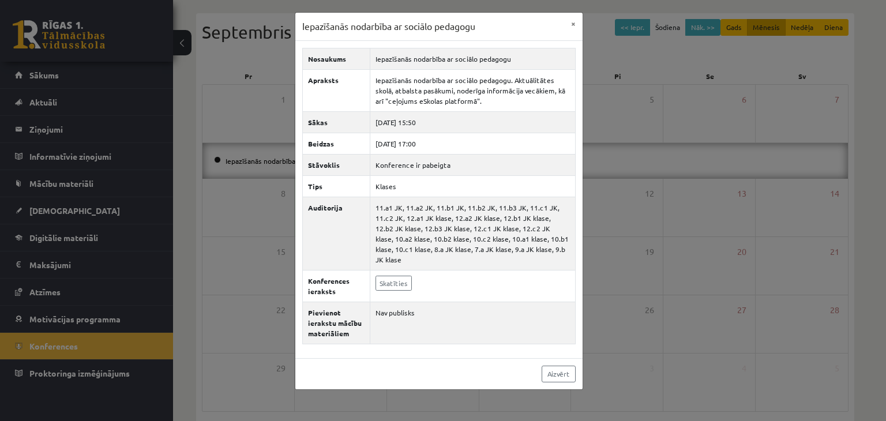
click at [628, 265] on div "Iepazīšanās nodarbība ar sociālo pedagogu × Nosaukums Iepazīšanās nodarbība ar …" at bounding box center [443, 210] width 886 height 421
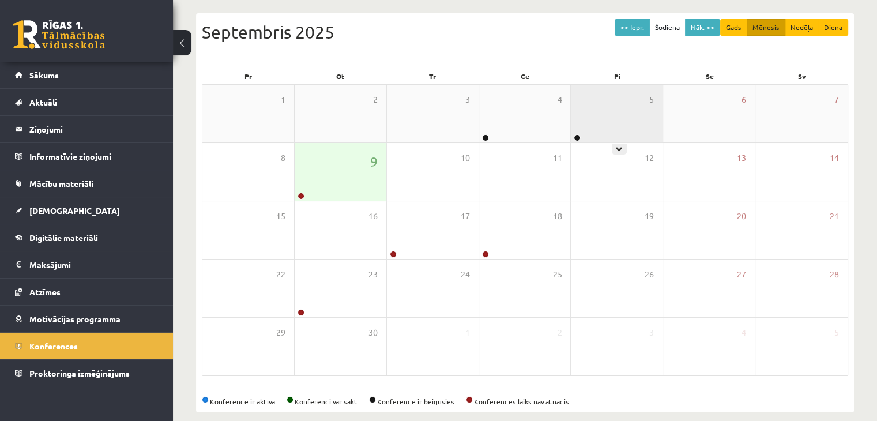
click at [600, 102] on div "5" at bounding box center [617, 114] width 92 height 58
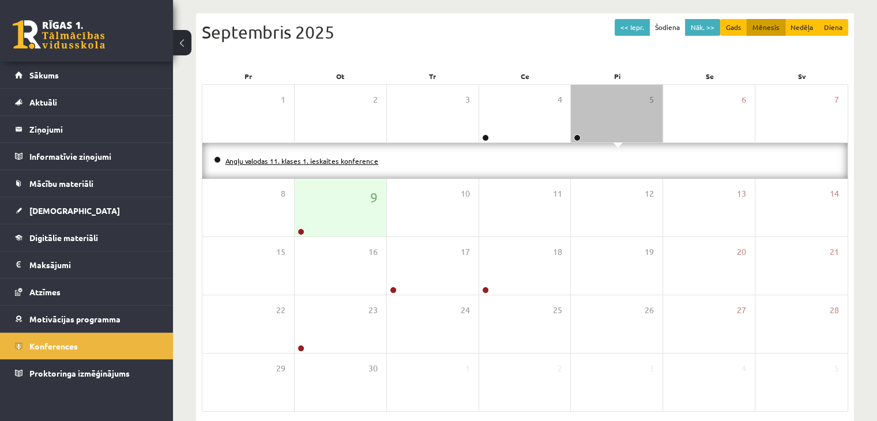
click at [344, 161] on link "Angļu valodas 11. klases 1. ieskaites konference" at bounding box center [302, 160] width 153 height 9
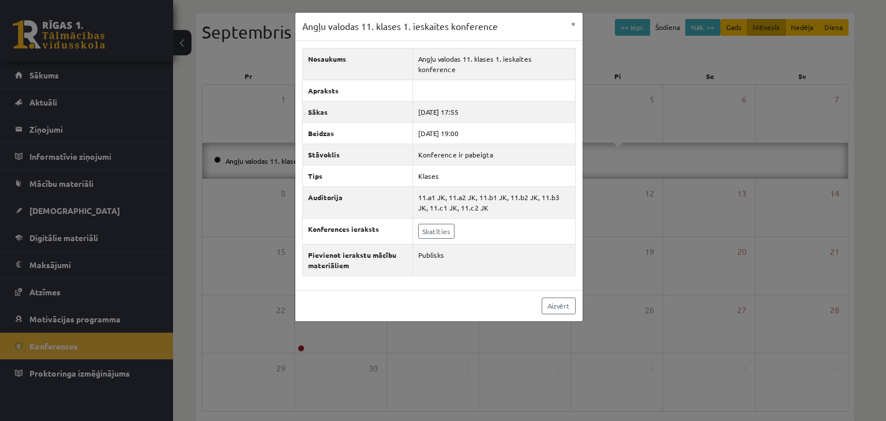
click at [651, 76] on div "Angļu valodas 11. klases 1. ieskaites konference × Nosaukums Angļu valodas 11. …" at bounding box center [443, 210] width 886 height 421
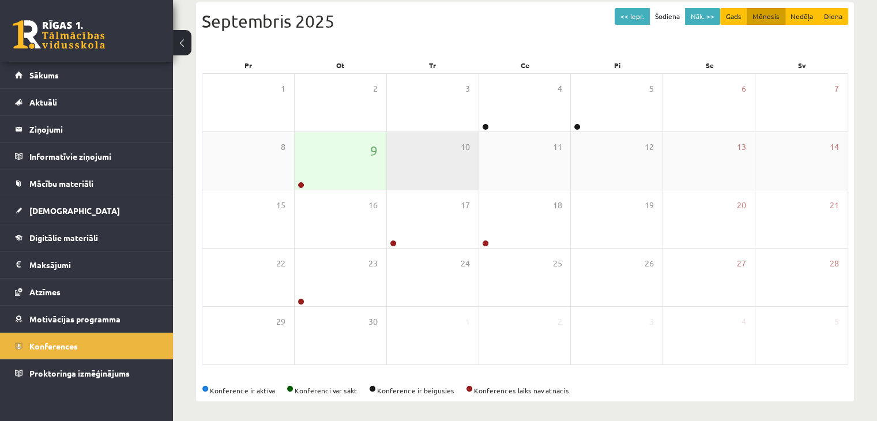
scroll to position [129, 0]
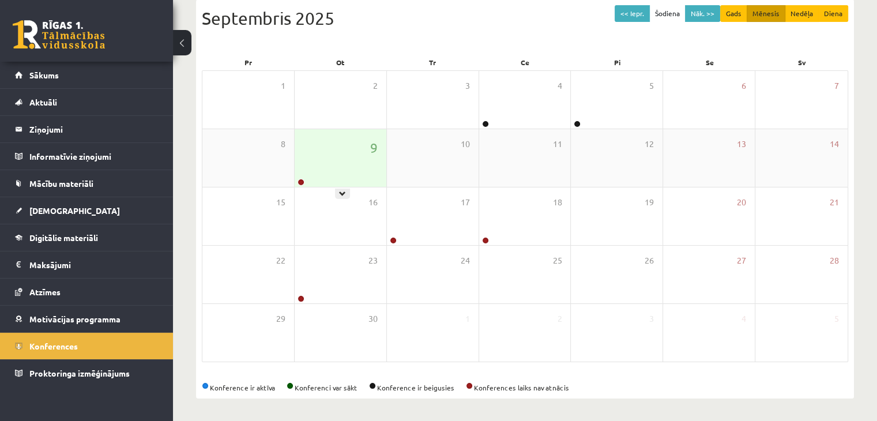
click at [339, 169] on div "9" at bounding box center [341, 158] width 92 height 58
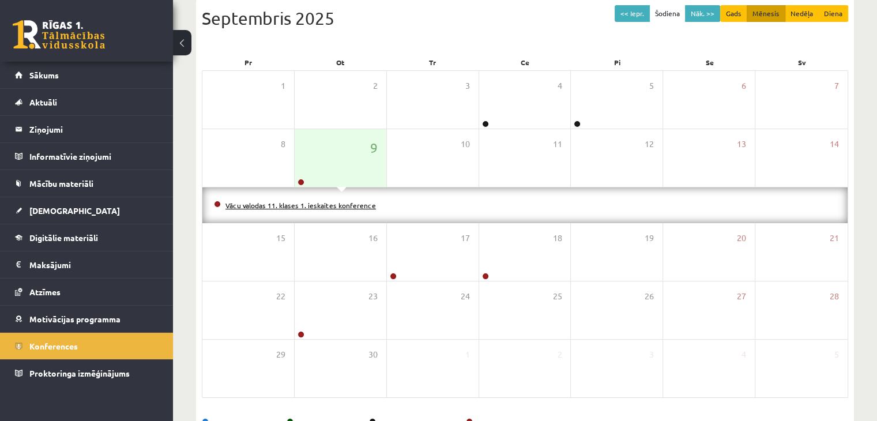
click at [275, 201] on link "Vācu valodas 11. klases 1. ieskaites konference" at bounding box center [301, 205] width 151 height 9
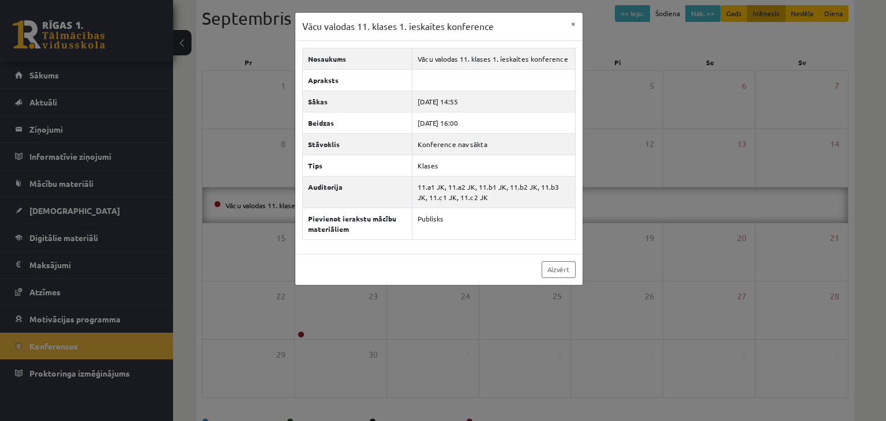
click at [684, 164] on div "Vācu valodas 11. klases 1. ieskaites konference × Nosaukums Vācu valodas 11. kl…" at bounding box center [443, 210] width 886 height 421
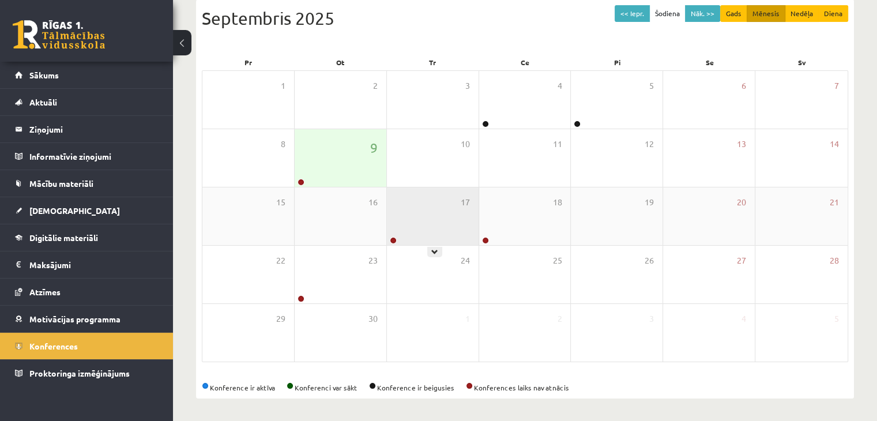
click at [422, 228] on div "17" at bounding box center [433, 216] width 92 height 58
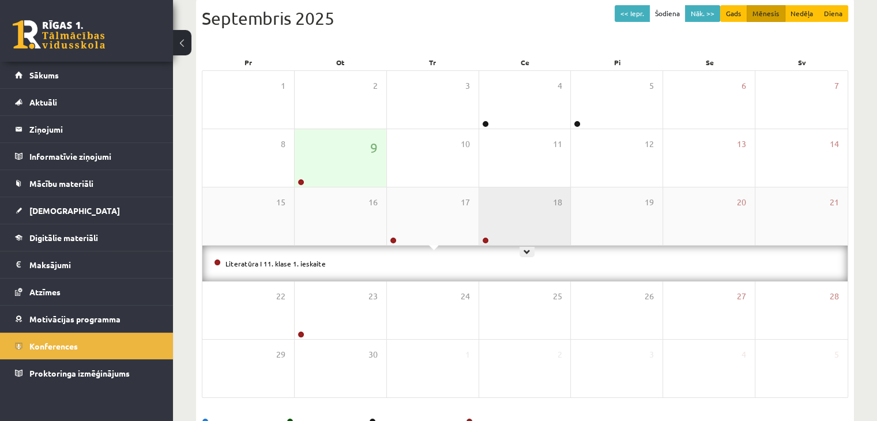
click at [542, 210] on div "18" at bounding box center [525, 216] width 92 height 58
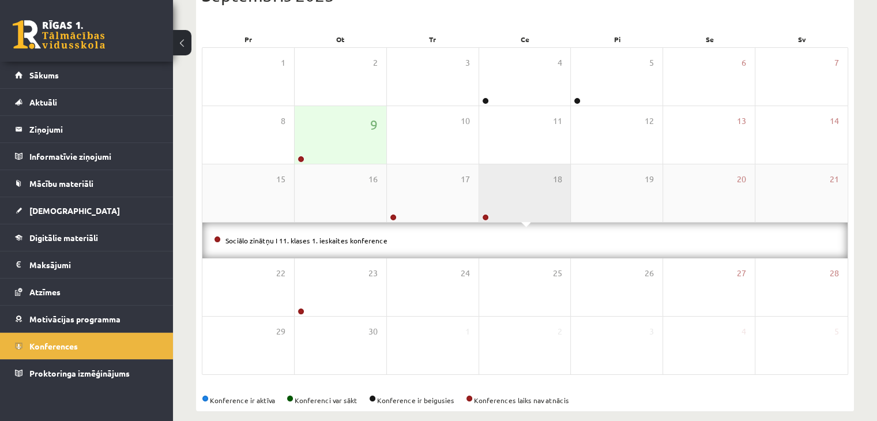
scroll to position [166, 0]
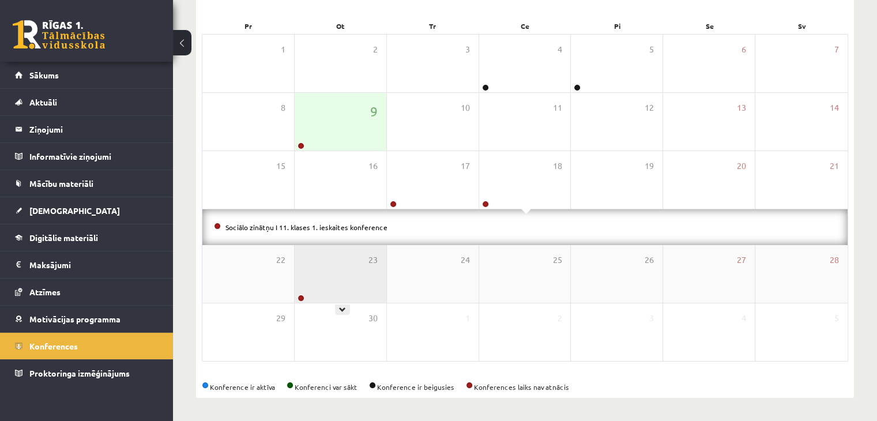
click at [344, 280] on div "23" at bounding box center [341, 274] width 92 height 58
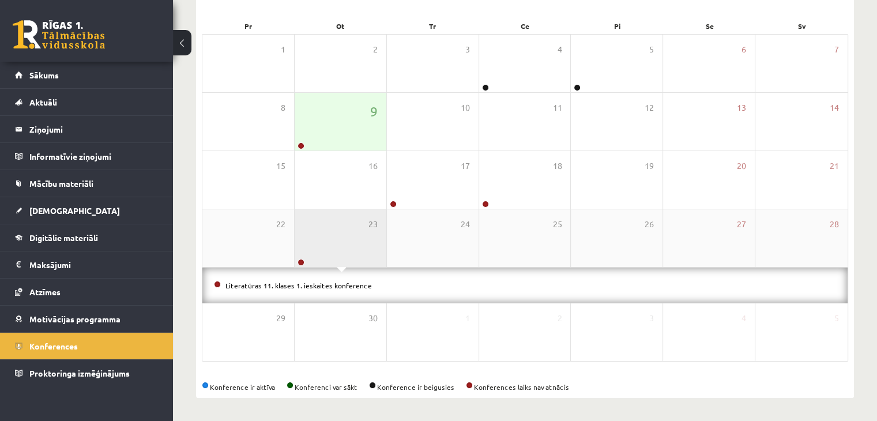
scroll to position [50, 0]
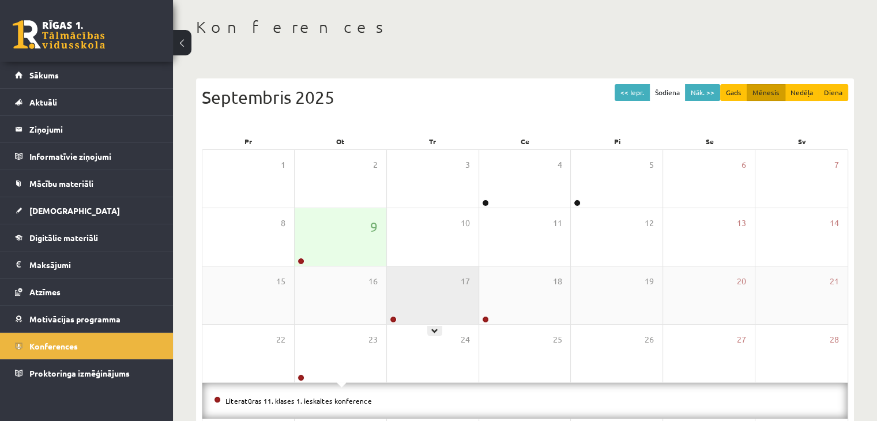
click at [435, 295] on div "17" at bounding box center [433, 295] width 92 height 58
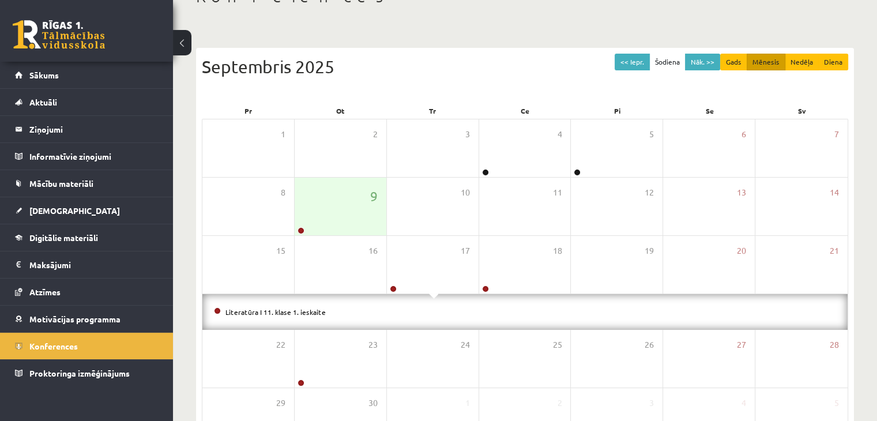
scroll to position [108, 0]
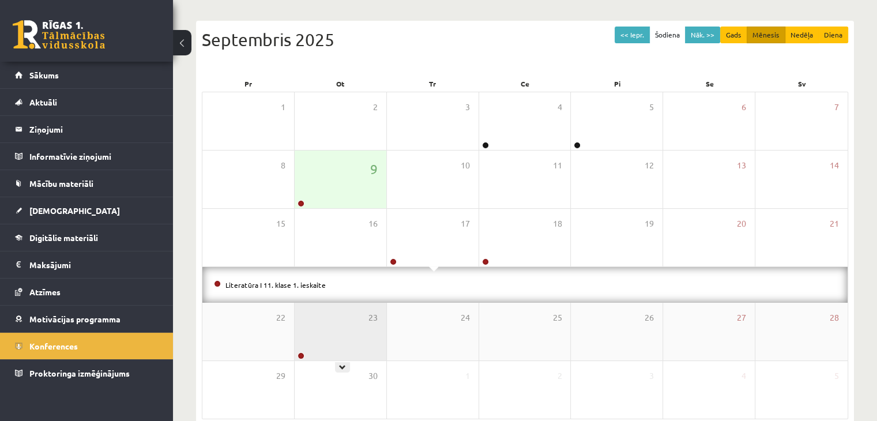
click at [329, 340] on div "23" at bounding box center [341, 332] width 92 height 58
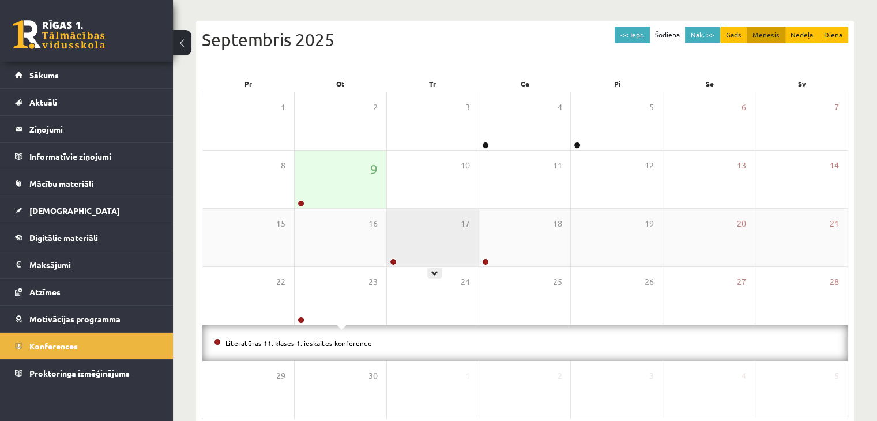
click at [427, 229] on div "17" at bounding box center [433, 238] width 92 height 58
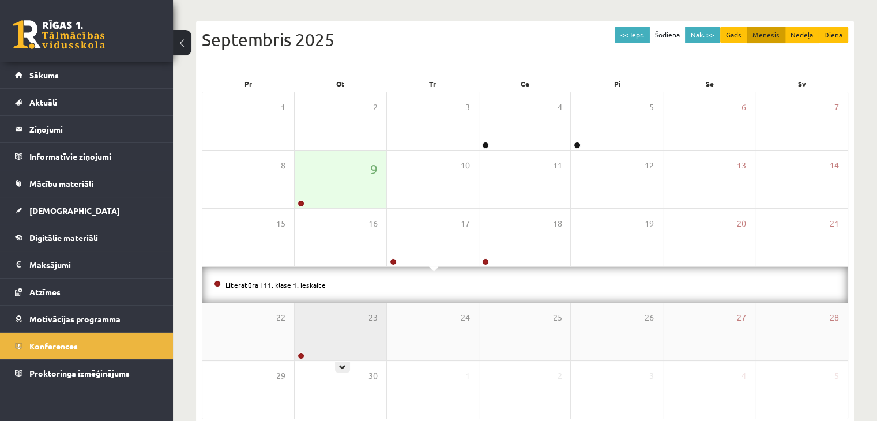
click at [339, 333] on div "23" at bounding box center [341, 332] width 92 height 58
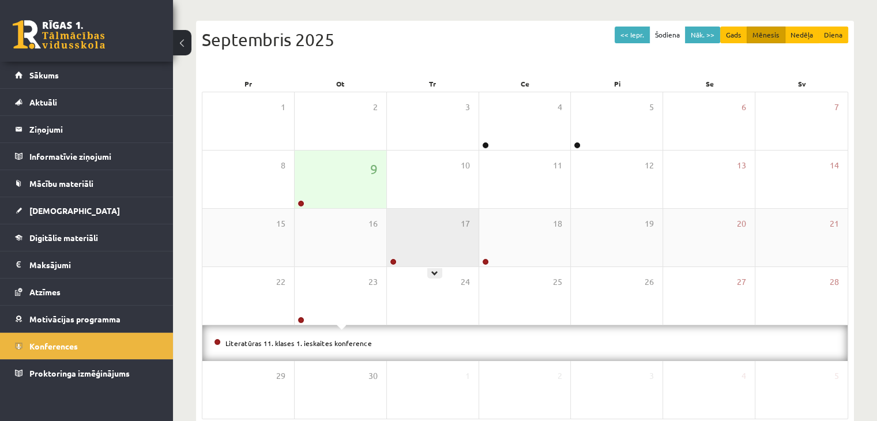
click at [414, 239] on div "17" at bounding box center [433, 238] width 92 height 58
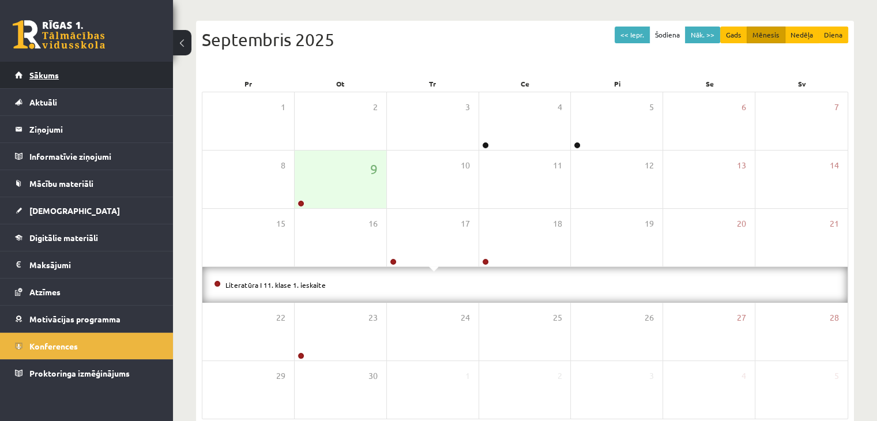
click at [46, 77] on span "Sākums" at bounding box center [43, 75] width 29 height 10
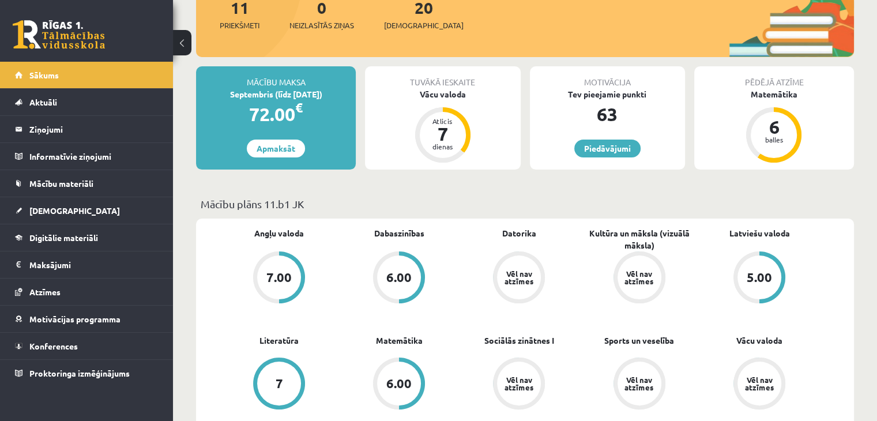
scroll to position [58, 0]
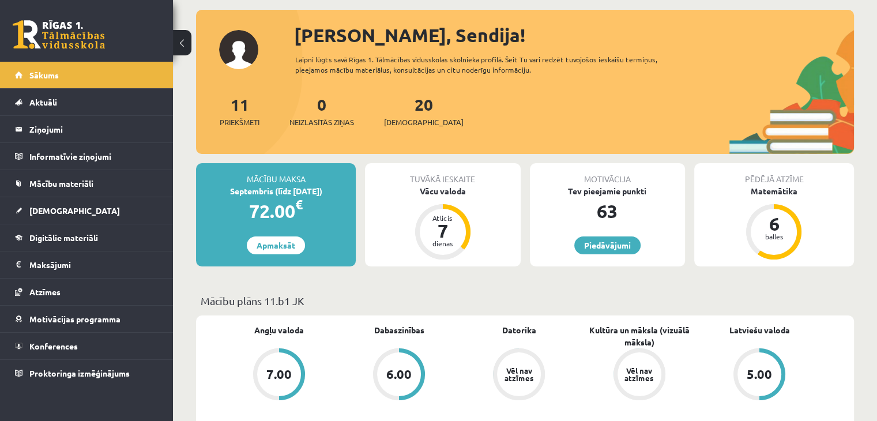
click at [417, 111] on div "20 Ieskaites" at bounding box center [424, 110] width 80 height 36
click at [402, 114] on div "20 Ieskaites" at bounding box center [424, 110] width 80 height 36
click at [404, 110] on link "20 Ieskaites" at bounding box center [424, 111] width 80 height 34
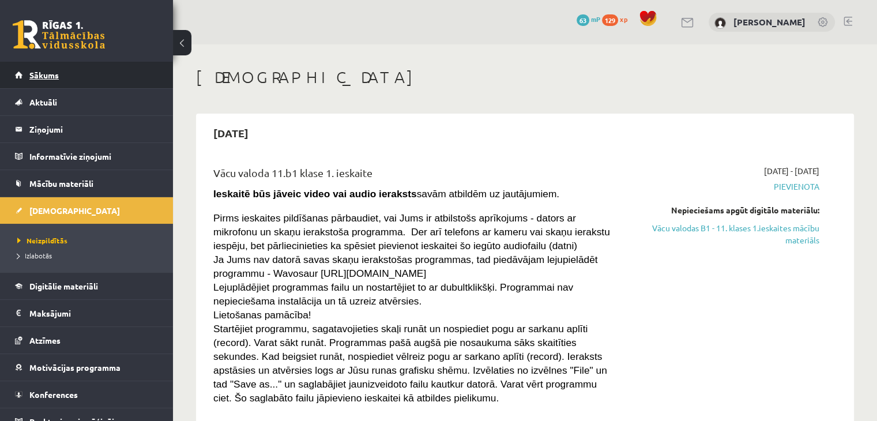
click at [53, 78] on span "Sākums" at bounding box center [43, 75] width 29 height 10
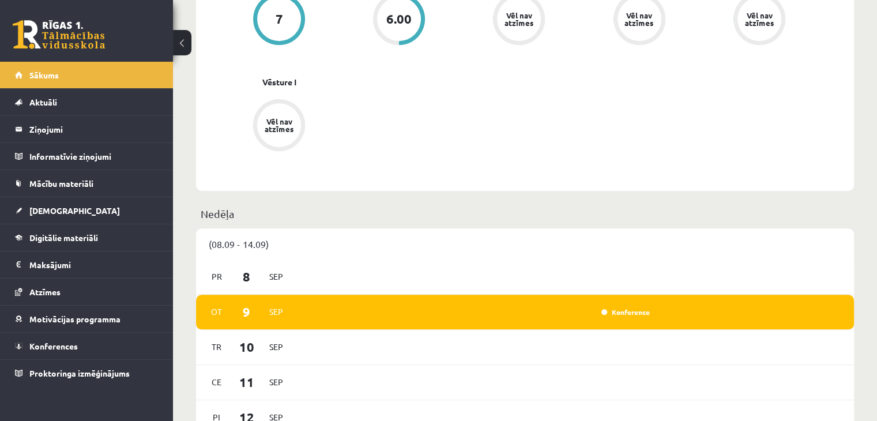
scroll to position [807, 0]
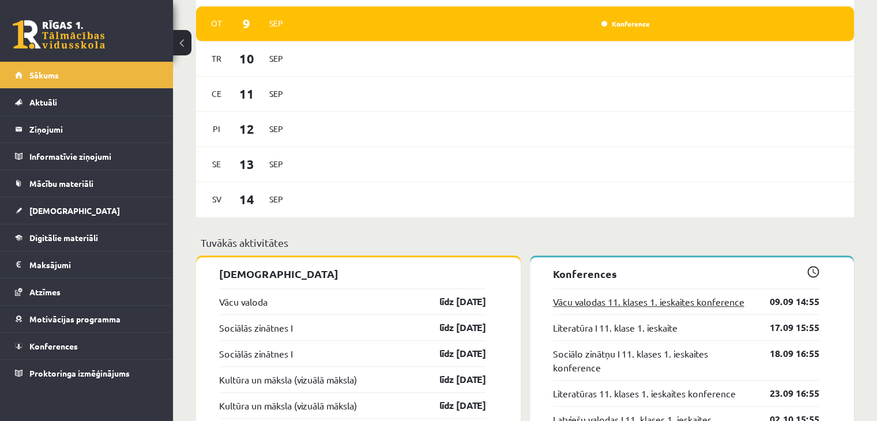
click at [704, 305] on link "Vācu valodas 11. klases 1. ieskaites konference" at bounding box center [648, 302] width 191 height 14
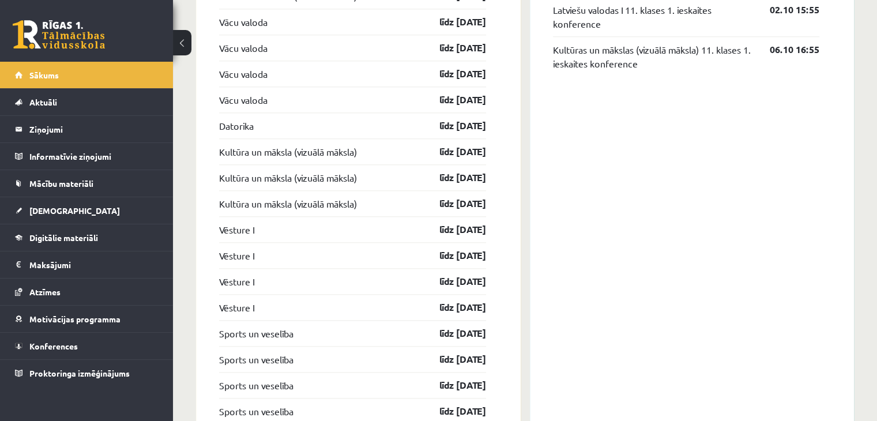
scroll to position [1269, 0]
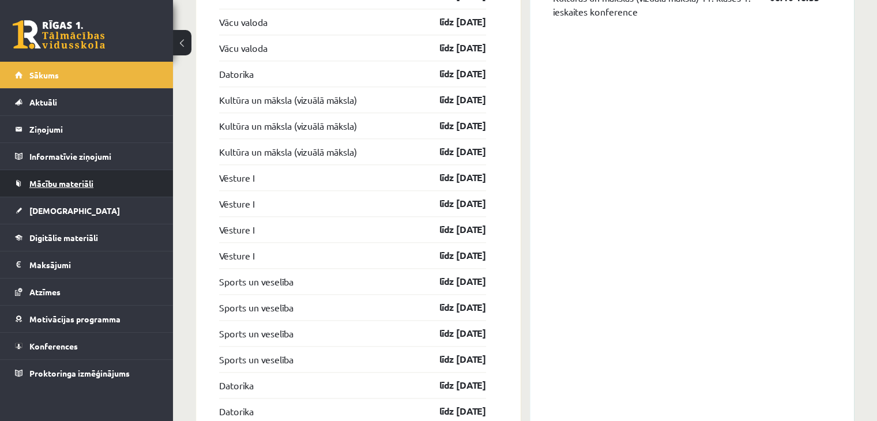
click at [65, 191] on link "Mācību materiāli" at bounding box center [87, 183] width 144 height 27
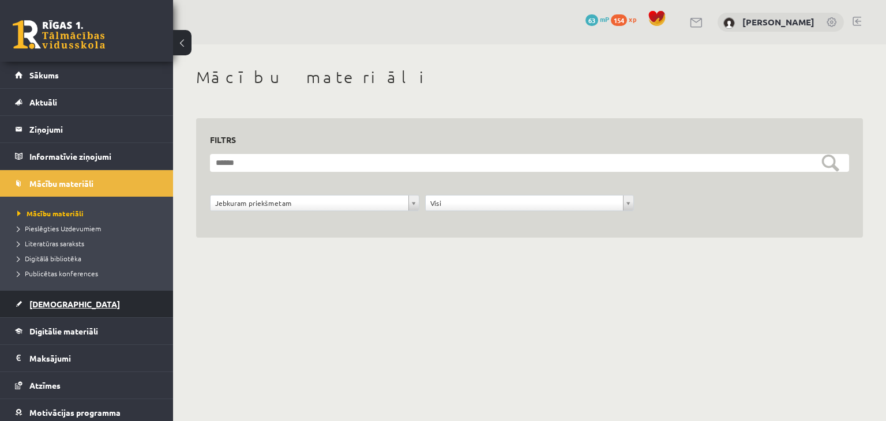
click at [50, 303] on span "[DEMOGRAPHIC_DATA]" at bounding box center [74, 304] width 91 height 10
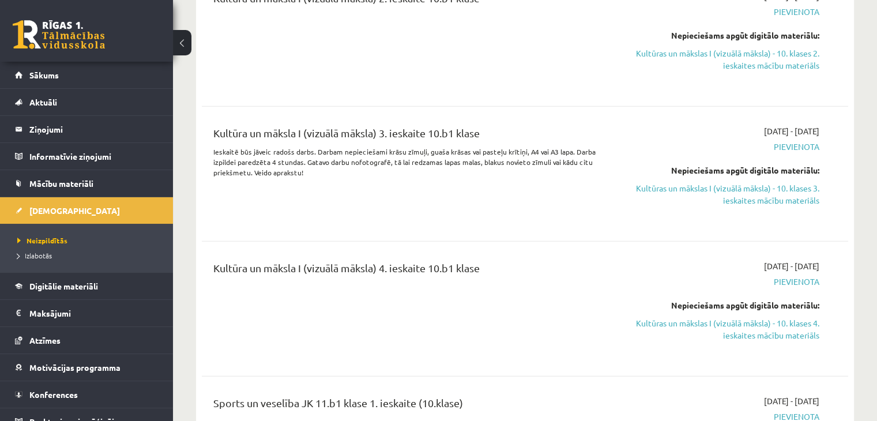
scroll to position [3057, 0]
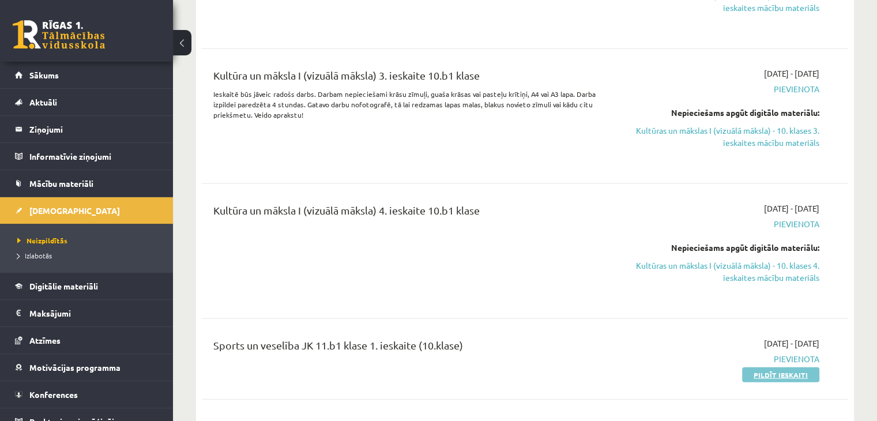
click at [784, 367] on link "Pildīt ieskaiti" at bounding box center [780, 374] width 77 height 15
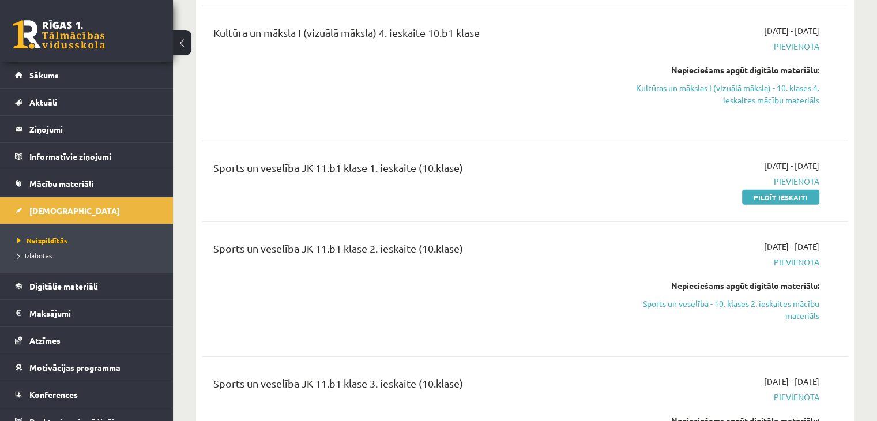
scroll to position [3230, 0]
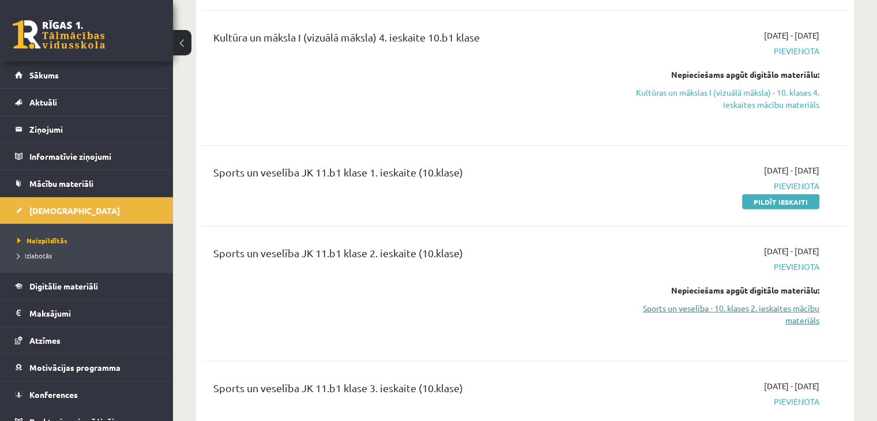
click at [702, 302] on link "Sports un veselība - 10. klases 2. ieskaites mācību materiāls" at bounding box center [724, 314] width 190 height 24
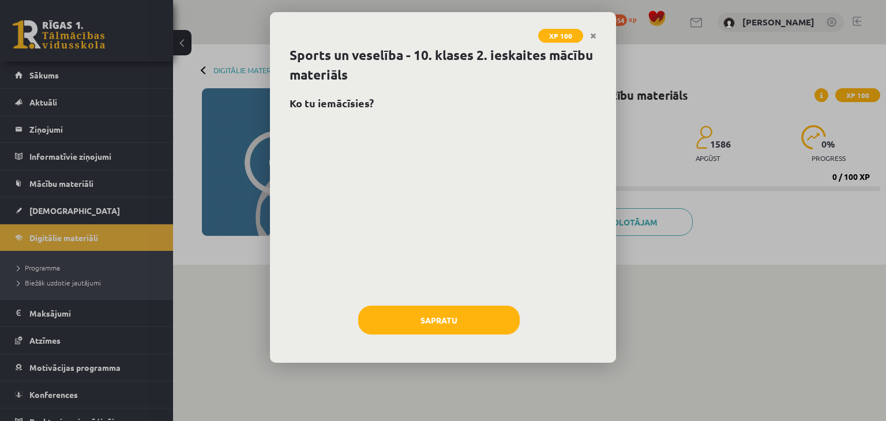
click at [408, 194] on div at bounding box center [443, 207] width 307 height 173
click at [449, 324] on button "Sapratu" at bounding box center [438, 320] width 161 height 29
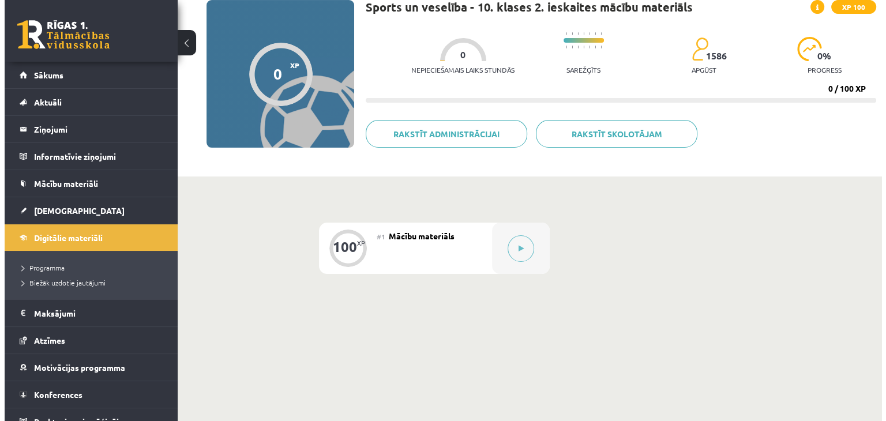
scroll to position [28, 0]
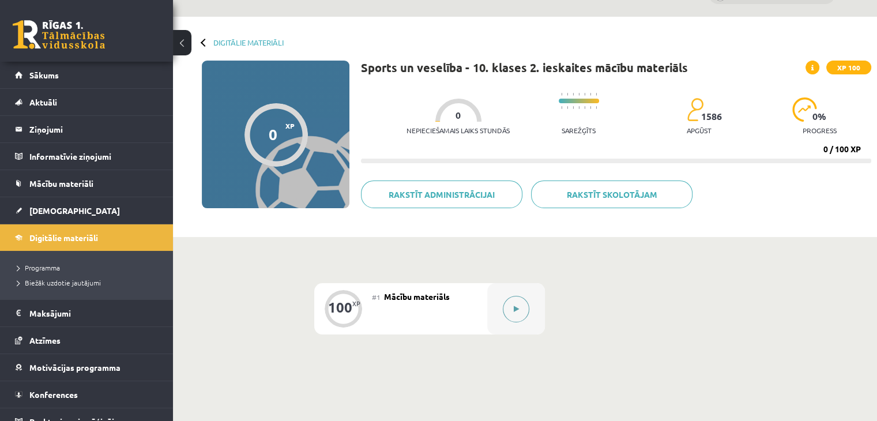
click at [512, 310] on button at bounding box center [516, 309] width 27 height 27
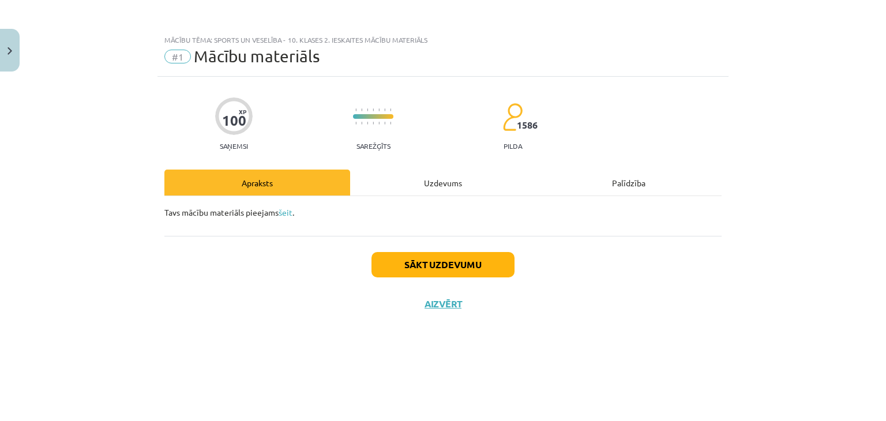
click at [441, 187] on div "Uzdevums" at bounding box center [443, 183] width 186 height 26
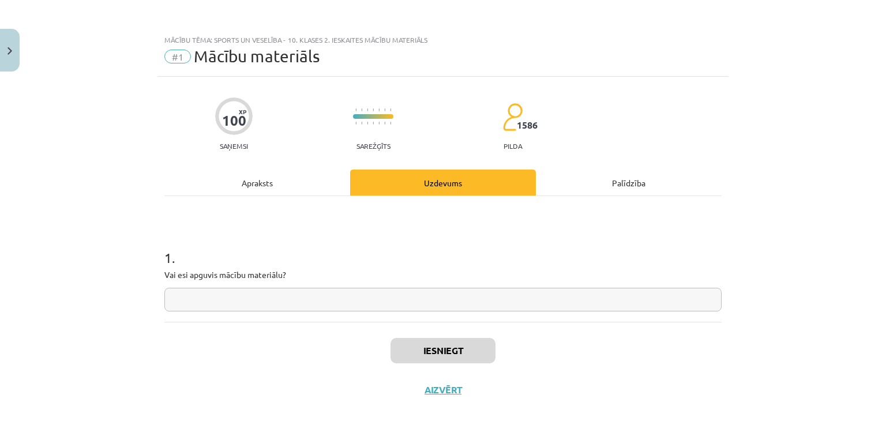
click at [262, 178] on div "Apraksts" at bounding box center [257, 183] width 186 height 26
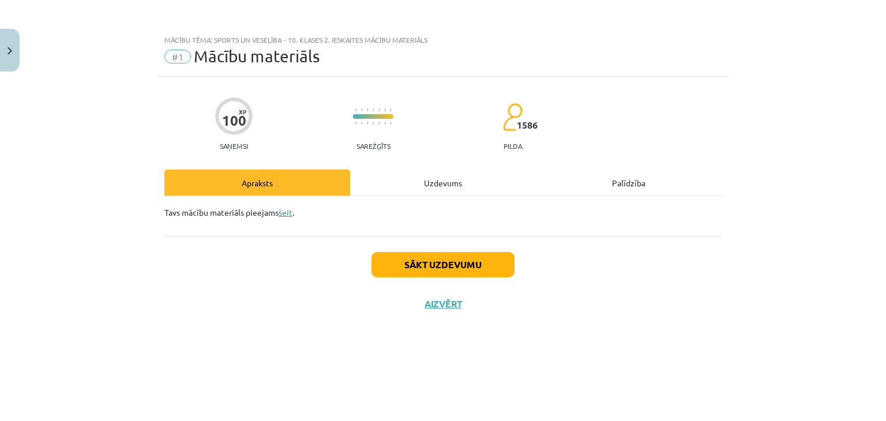
click at [288, 212] on link "šeit" at bounding box center [286, 212] width 14 height 10
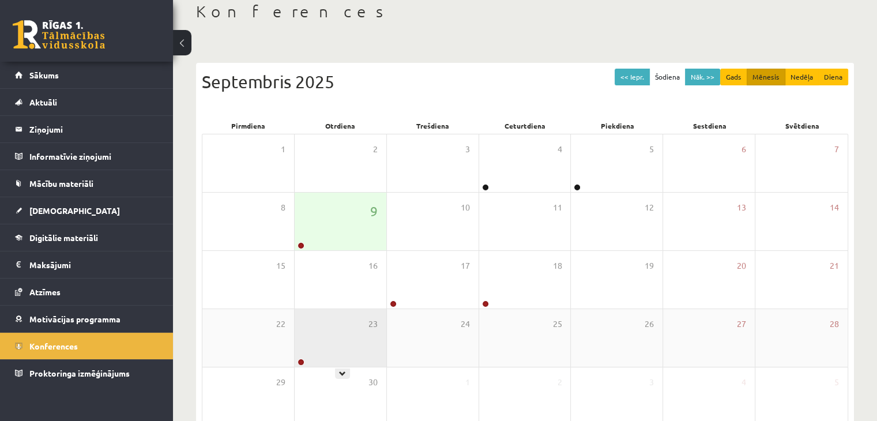
scroll to position [115, 0]
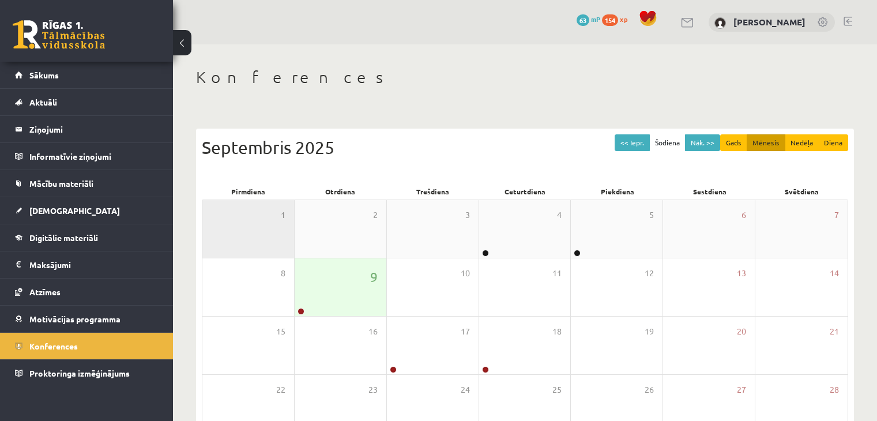
scroll to position [115, 0]
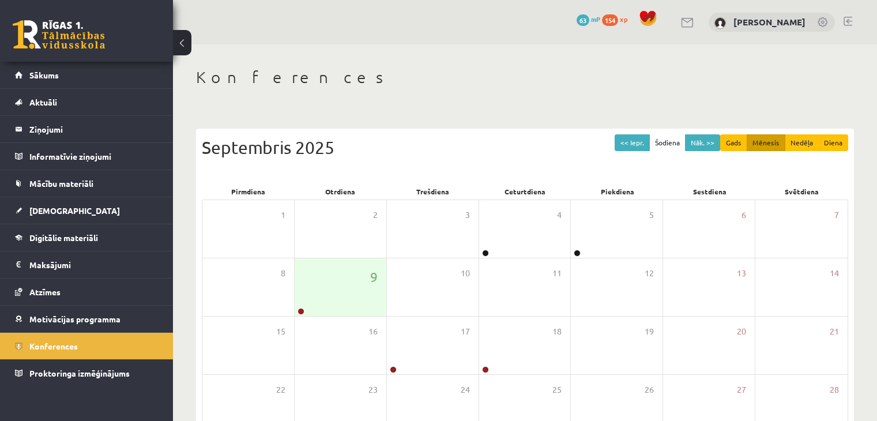
scroll to position [115, 0]
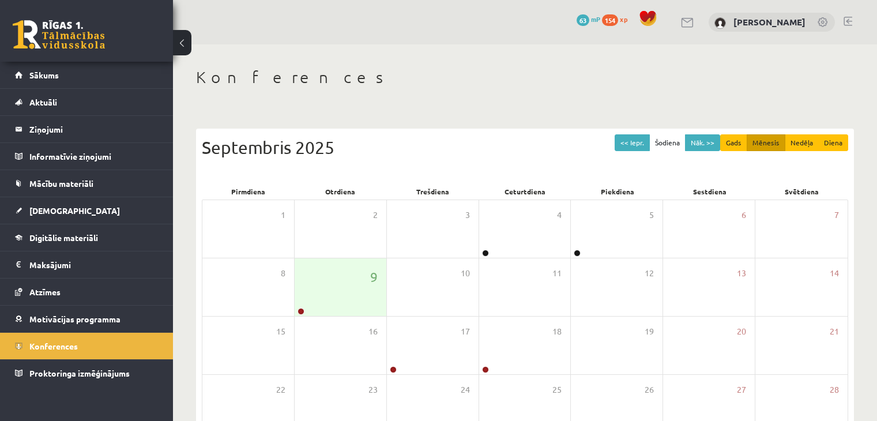
scroll to position [115, 0]
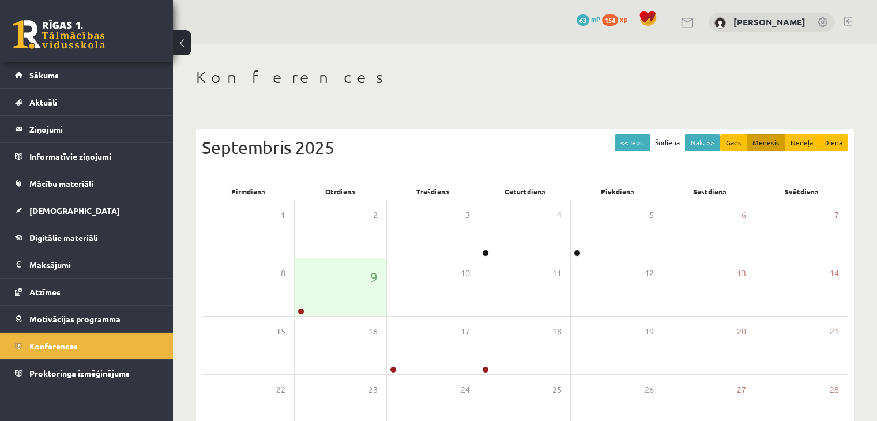
scroll to position [115, 0]
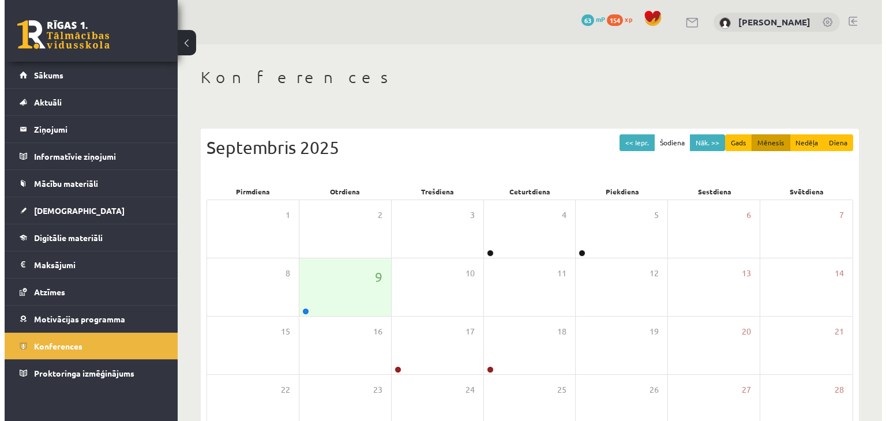
scroll to position [115, 0]
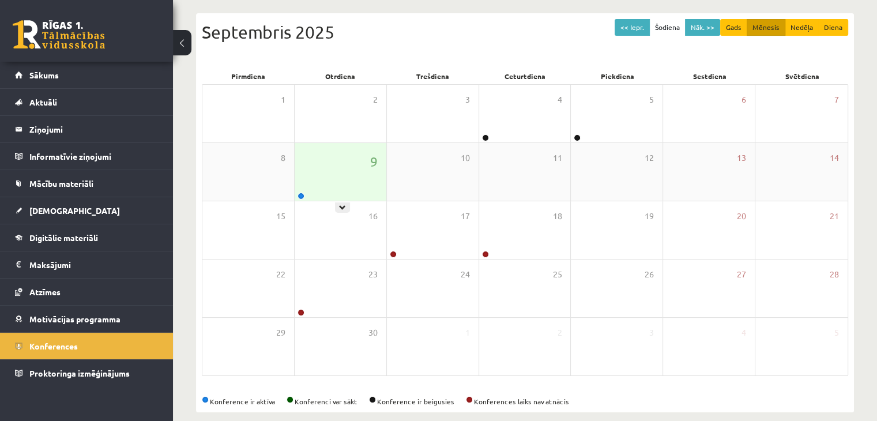
click at [353, 185] on div "9" at bounding box center [341, 172] width 92 height 58
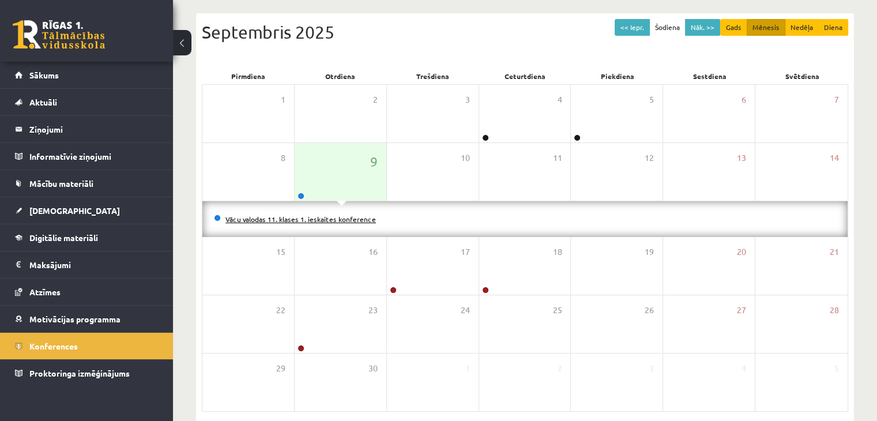
click at [342, 220] on link "Vācu valodas 11. klases 1. ieskaites konference" at bounding box center [301, 219] width 151 height 9
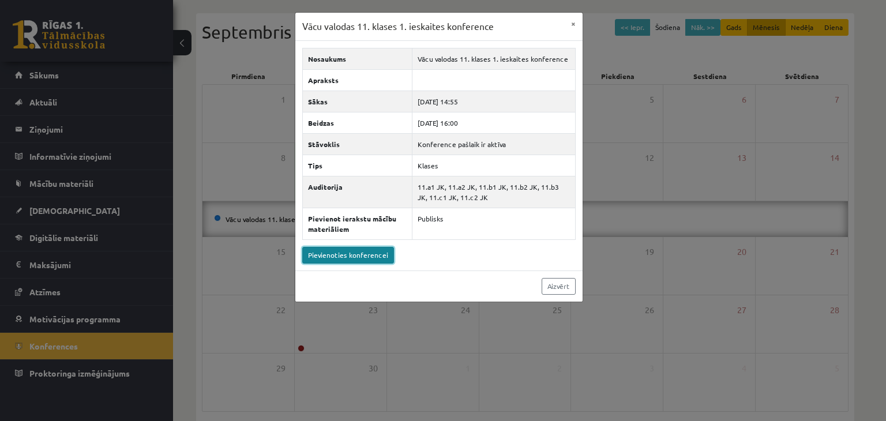
click at [346, 256] on link "Pievienoties konferencei" at bounding box center [348, 255] width 92 height 17
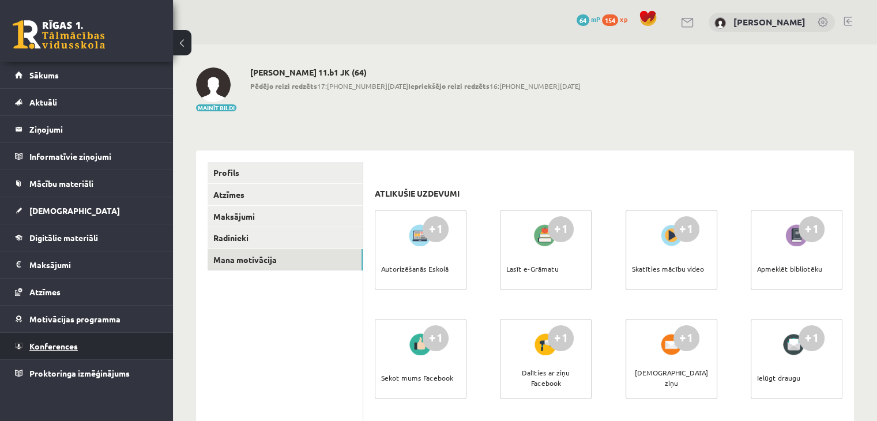
click at [40, 346] on span "Konferences" at bounding box center [53, 346] width 48 height 10
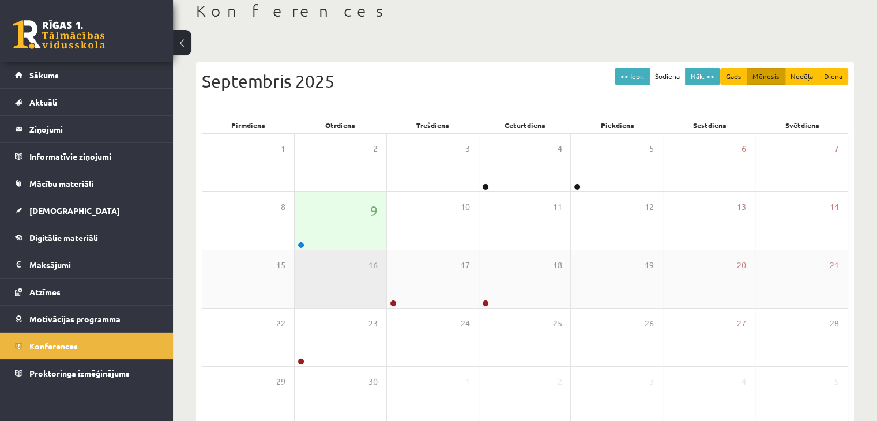
scroll to position [115, 0]
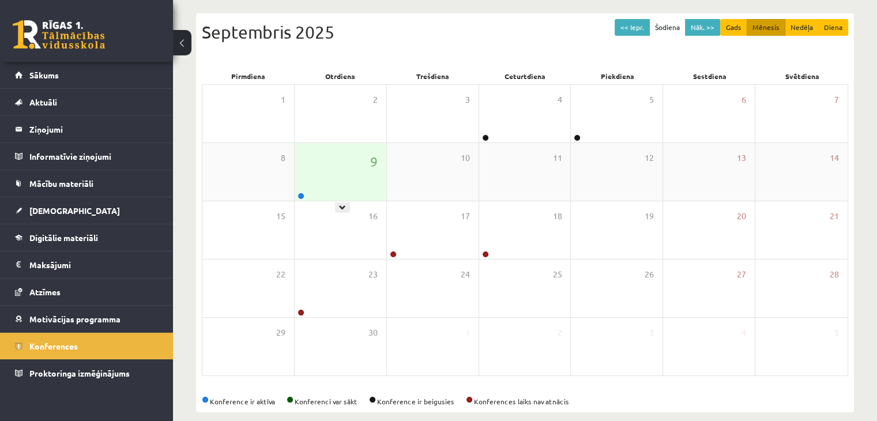
click at [333, 191] on div "9" at bounding box center [341, 172] width 92 height 58
